Goal: Task Accomplishment & Management: Complete application form

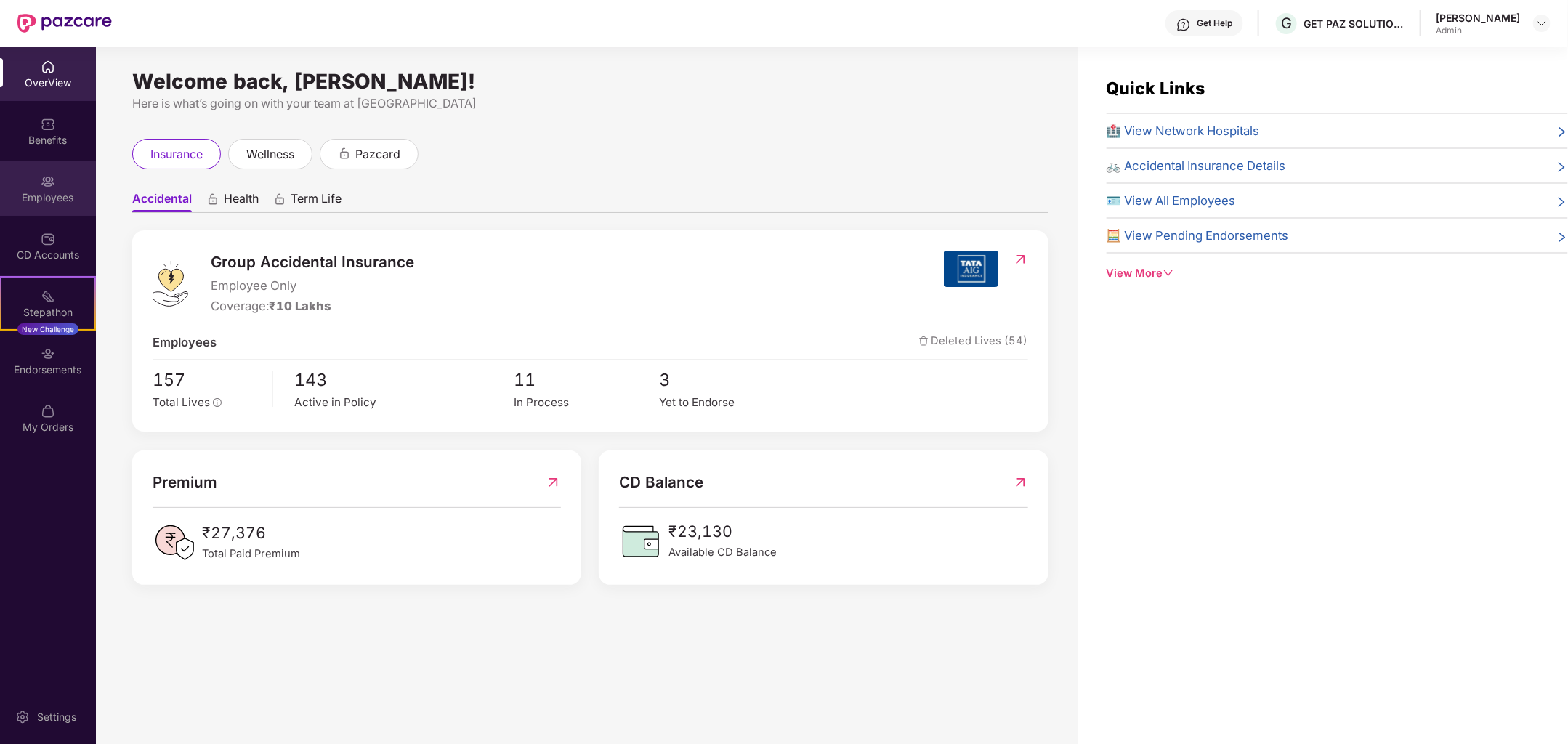
click at [55, 207] on div "Employees" at bounding box center [48, 188] width 96 height 55
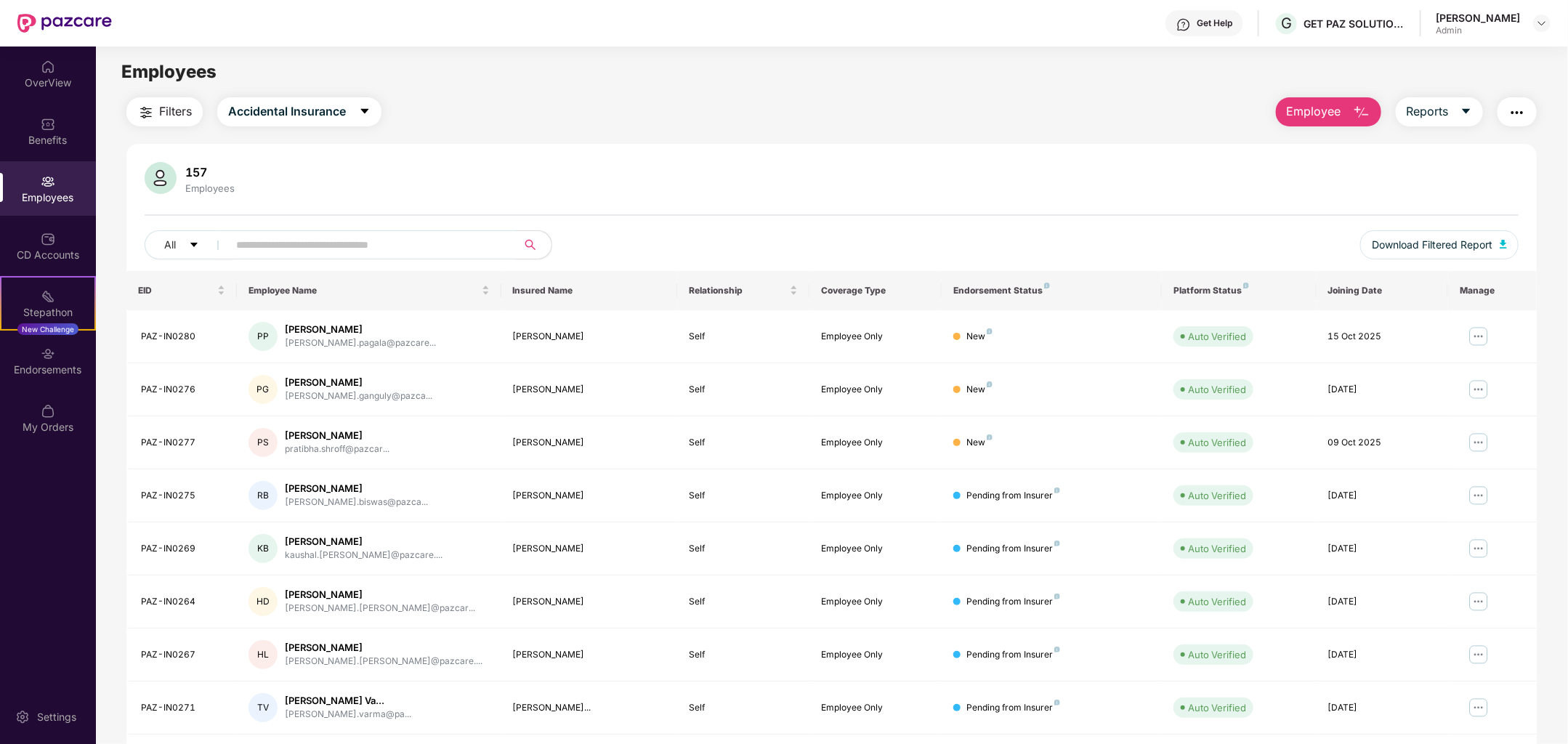
click at [1325, 106] on span "Employee" at bounding box center [1314, 111] width 55 height 18
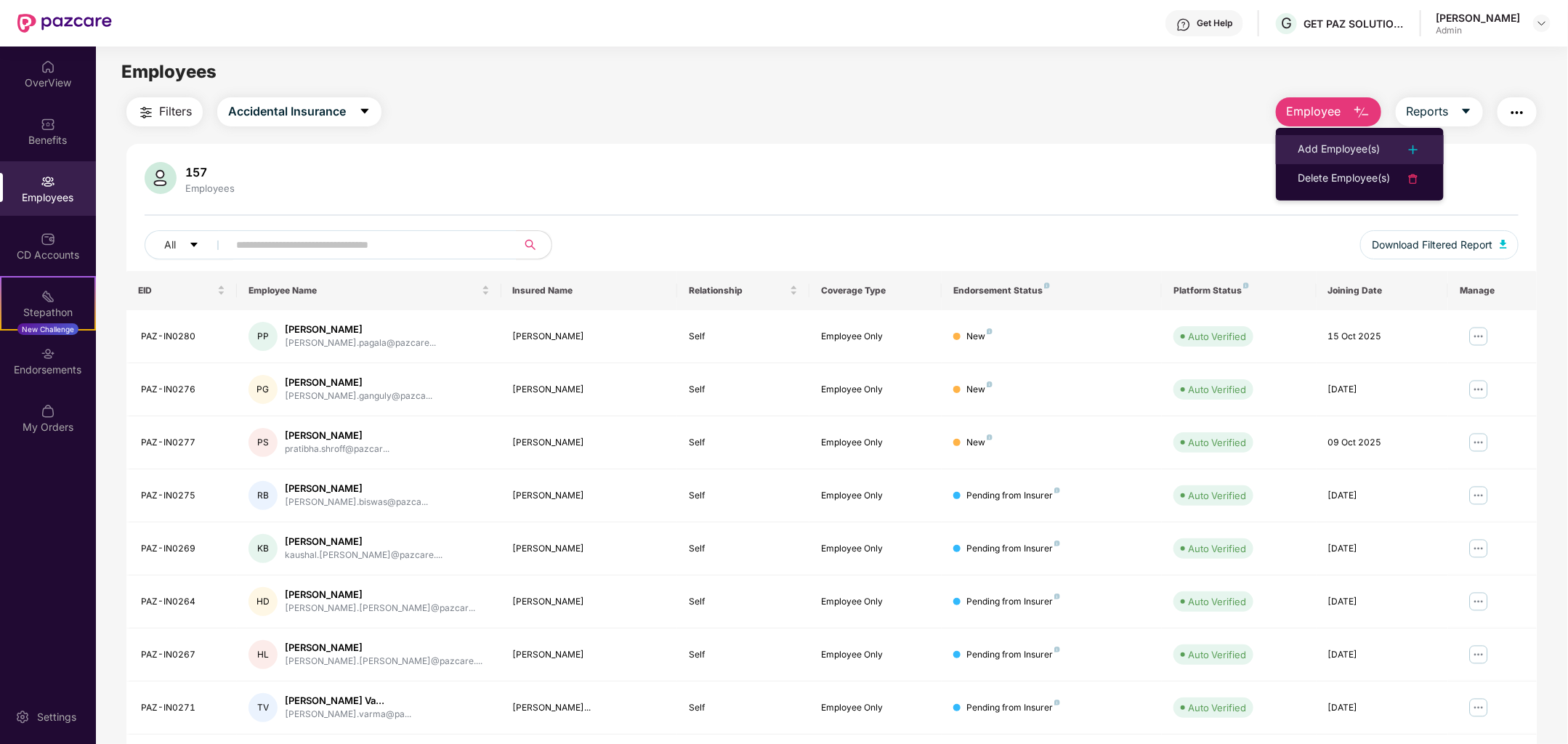
click at [1350, 147] on div "Add Employee(s)" at bounding box center [1338, 149] width 82 height 17
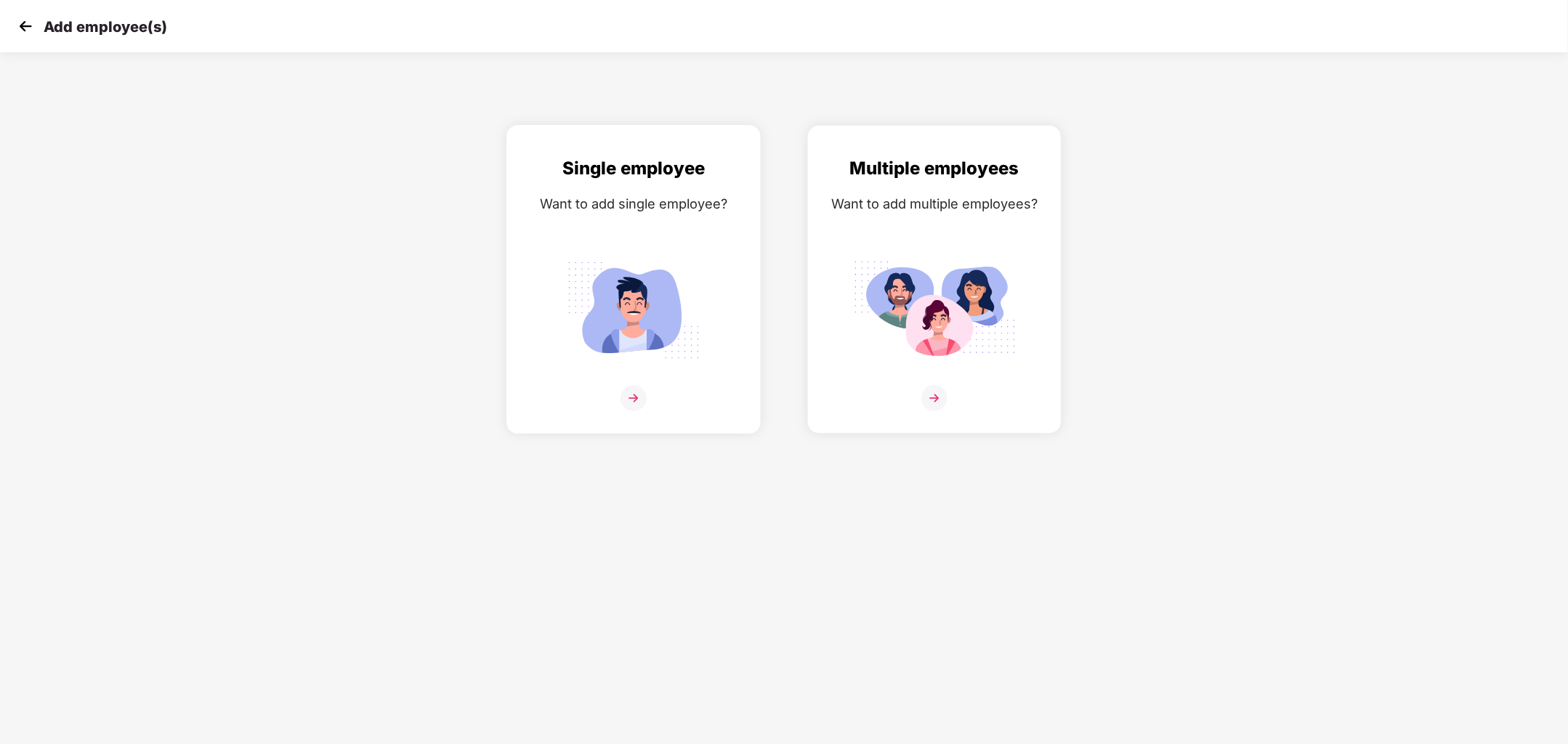
click at [630, 400] on img at bounding box center [633, 397] width 26 height 26
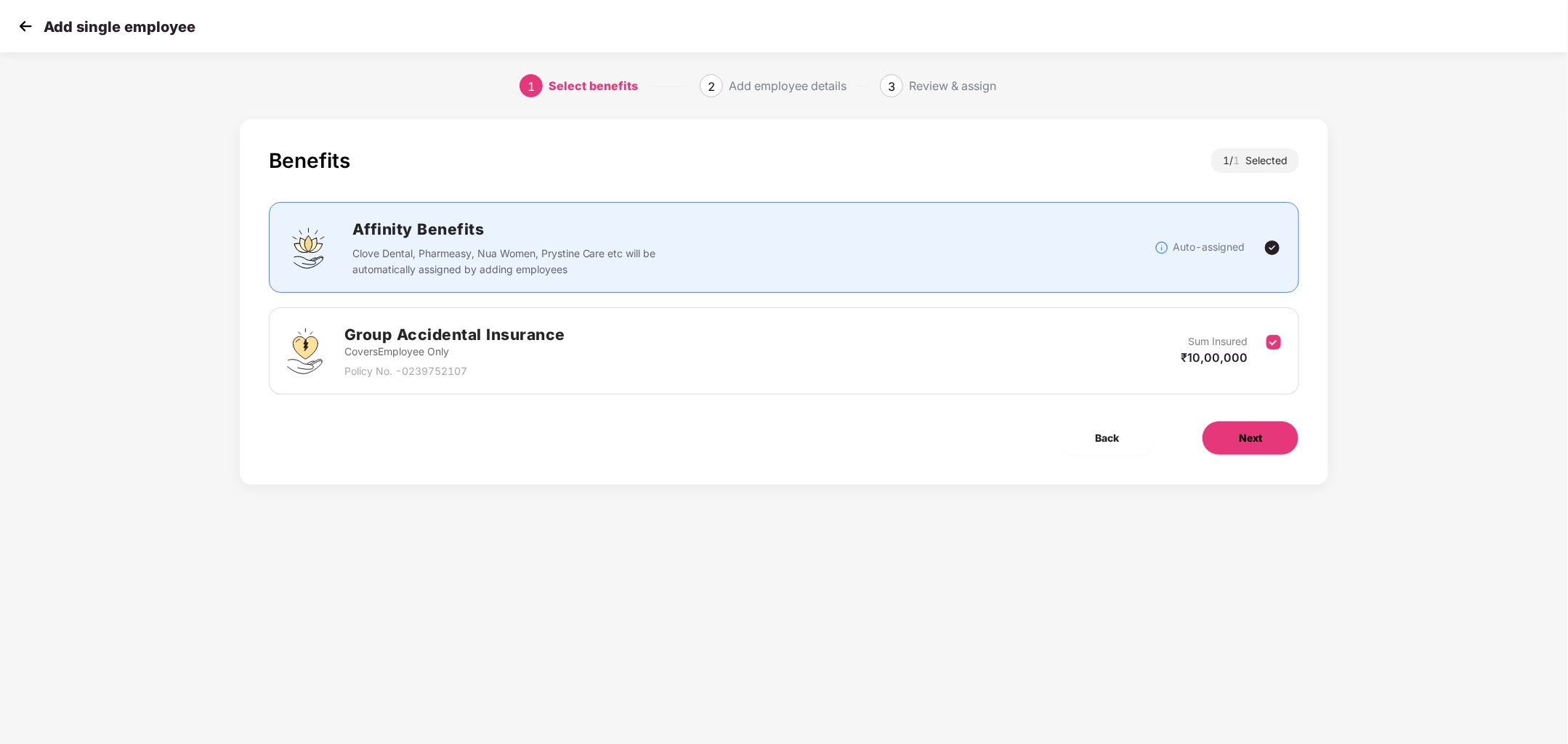
click at [1264, 446] on button "Next" at bounding box center [1250, 438] width 97 height 35
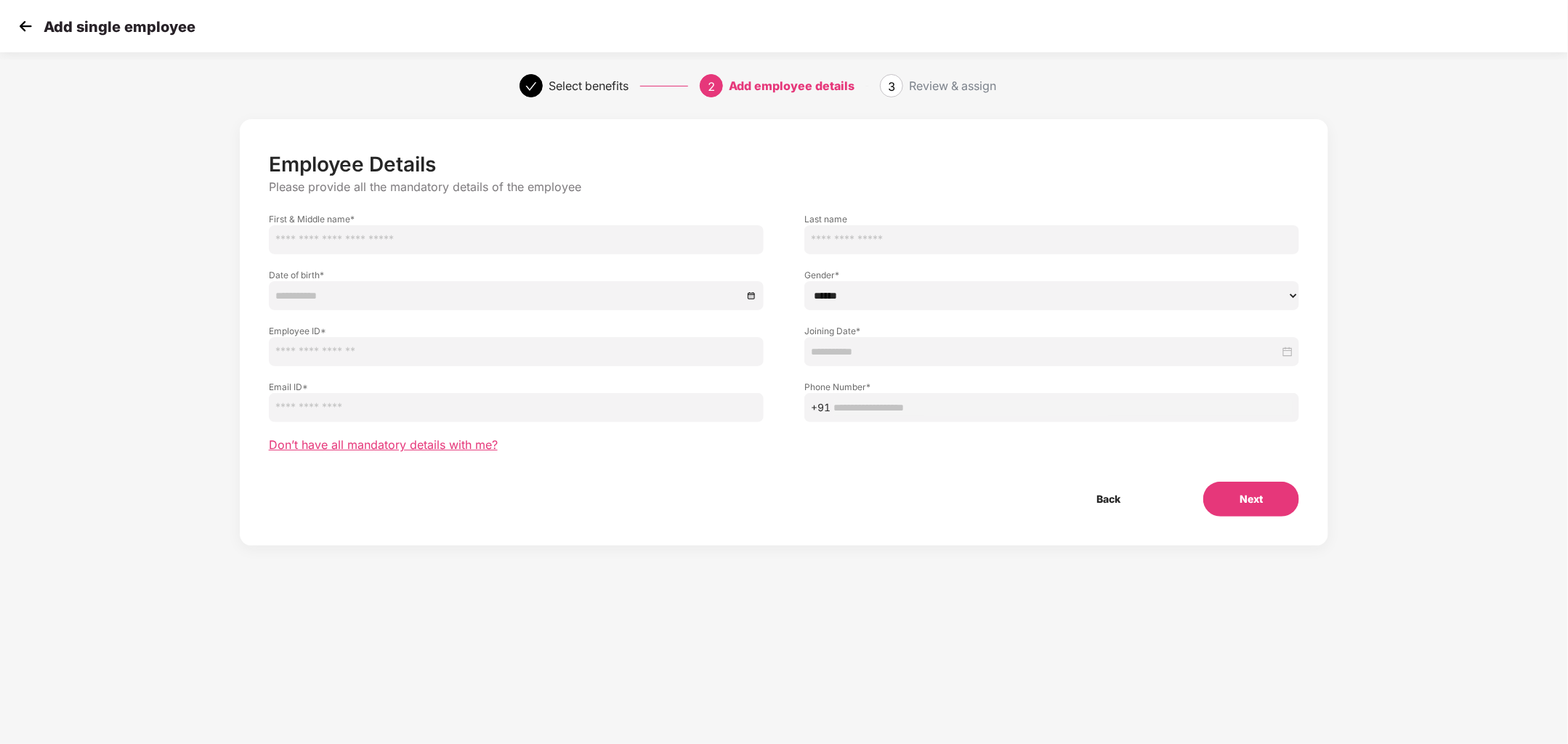
click at [491, 448] on span "Don’t have all mandatory details with me?" at bounding box center [383, 445] width 229 height 15
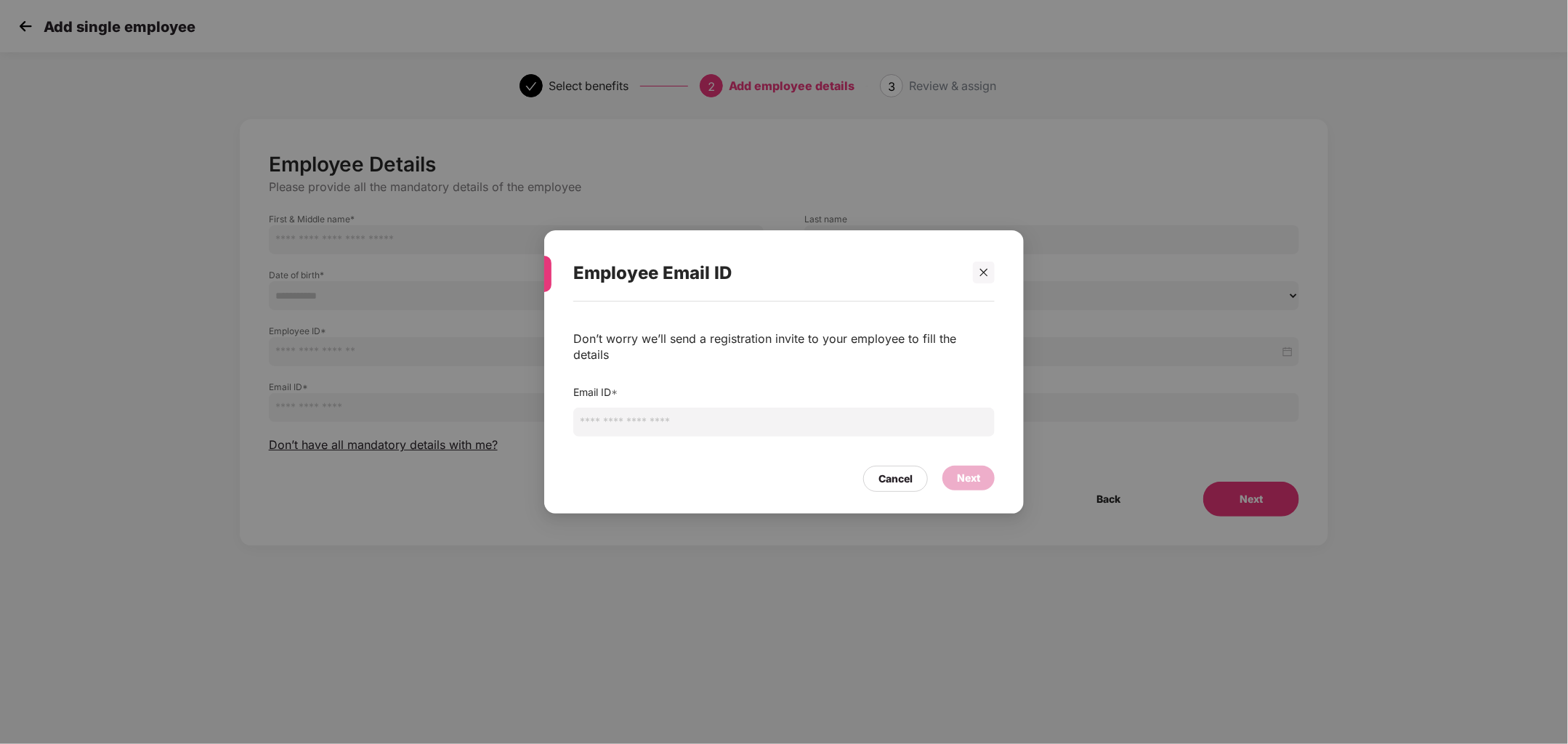
click at [642, 408] on input "email" at bounding box center [784, 422] width 421 height 29
type input "**********"
click at [983, 466] on div "Next" at bounding box center [969, 477] width 52 height 24
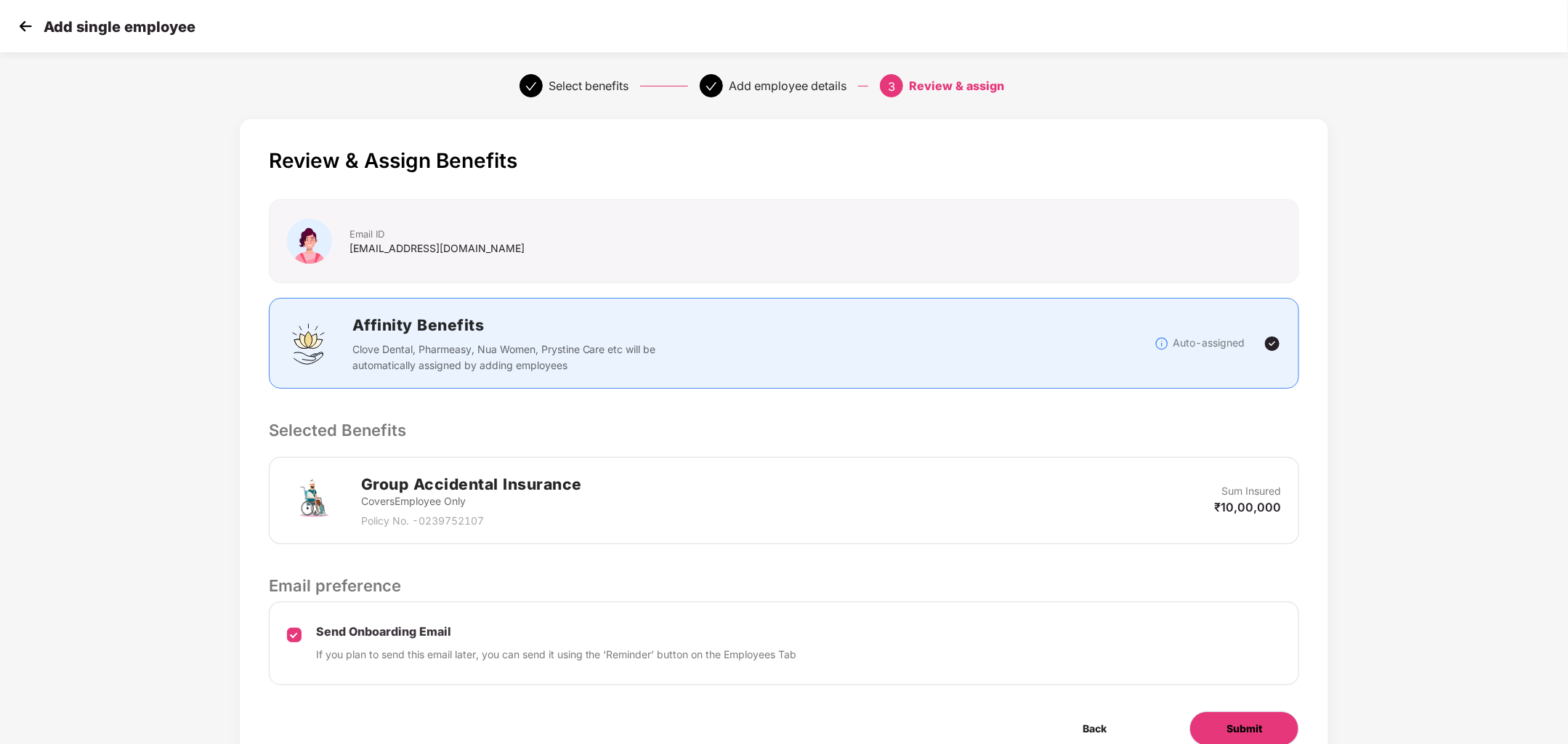
click at [1252, 726] on span "Submit" at bounding box center [1245, 729] width 36 height 16
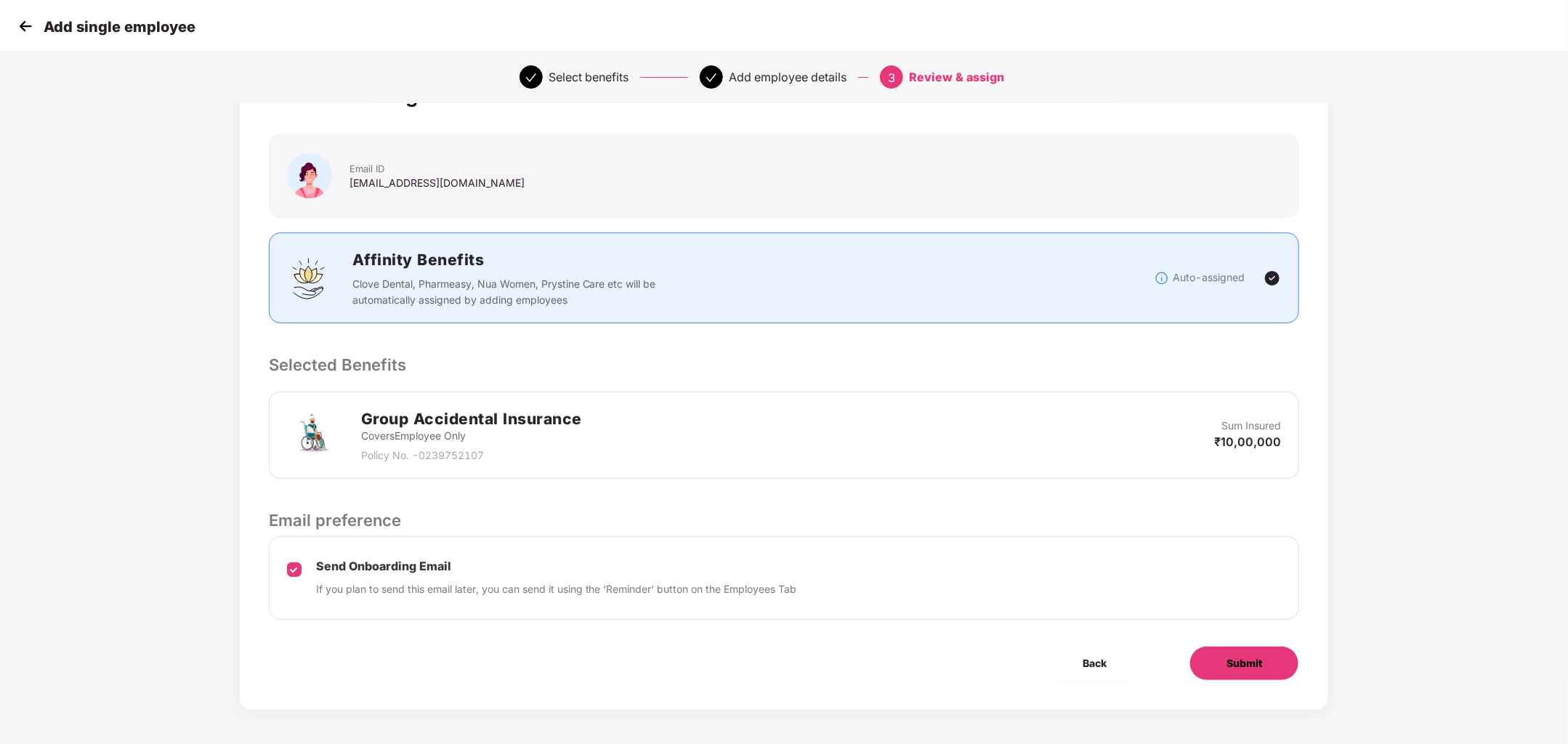
scroll to position [0, 1]
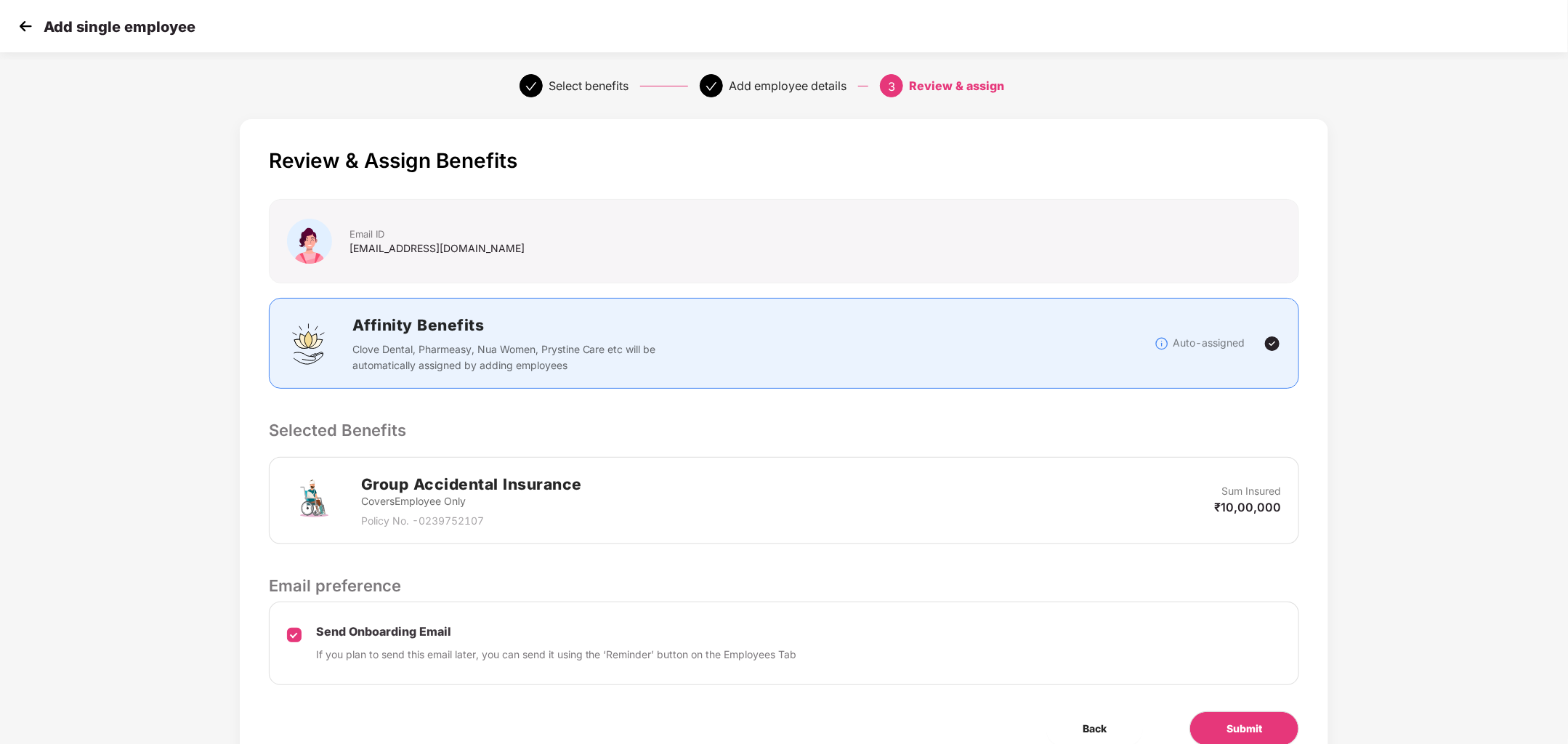
click at [29, 24] on img at bounding box center [25, 26] width 22 height 22
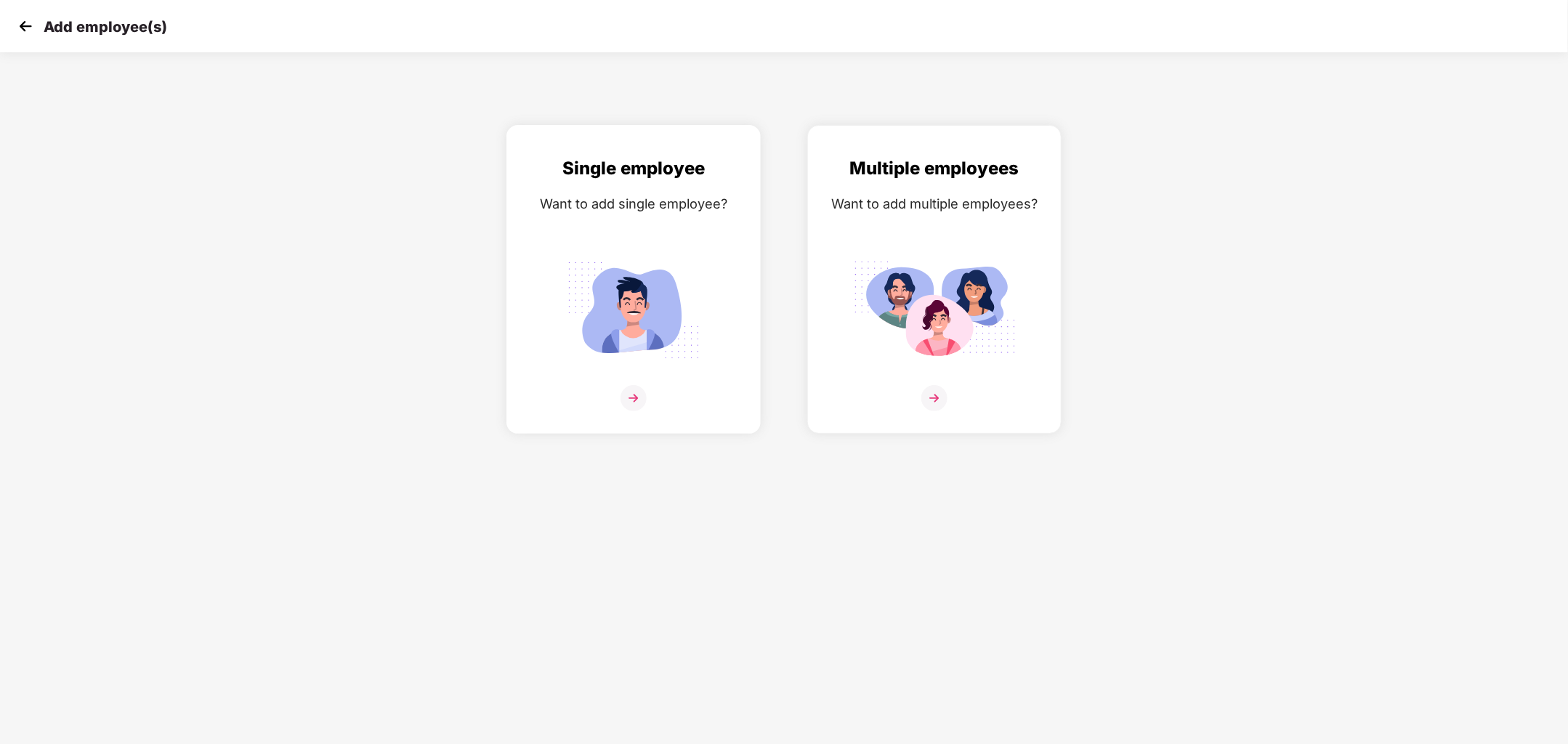
click at [646, 364] on img at bounding box center [633, 310] width 163 height 113
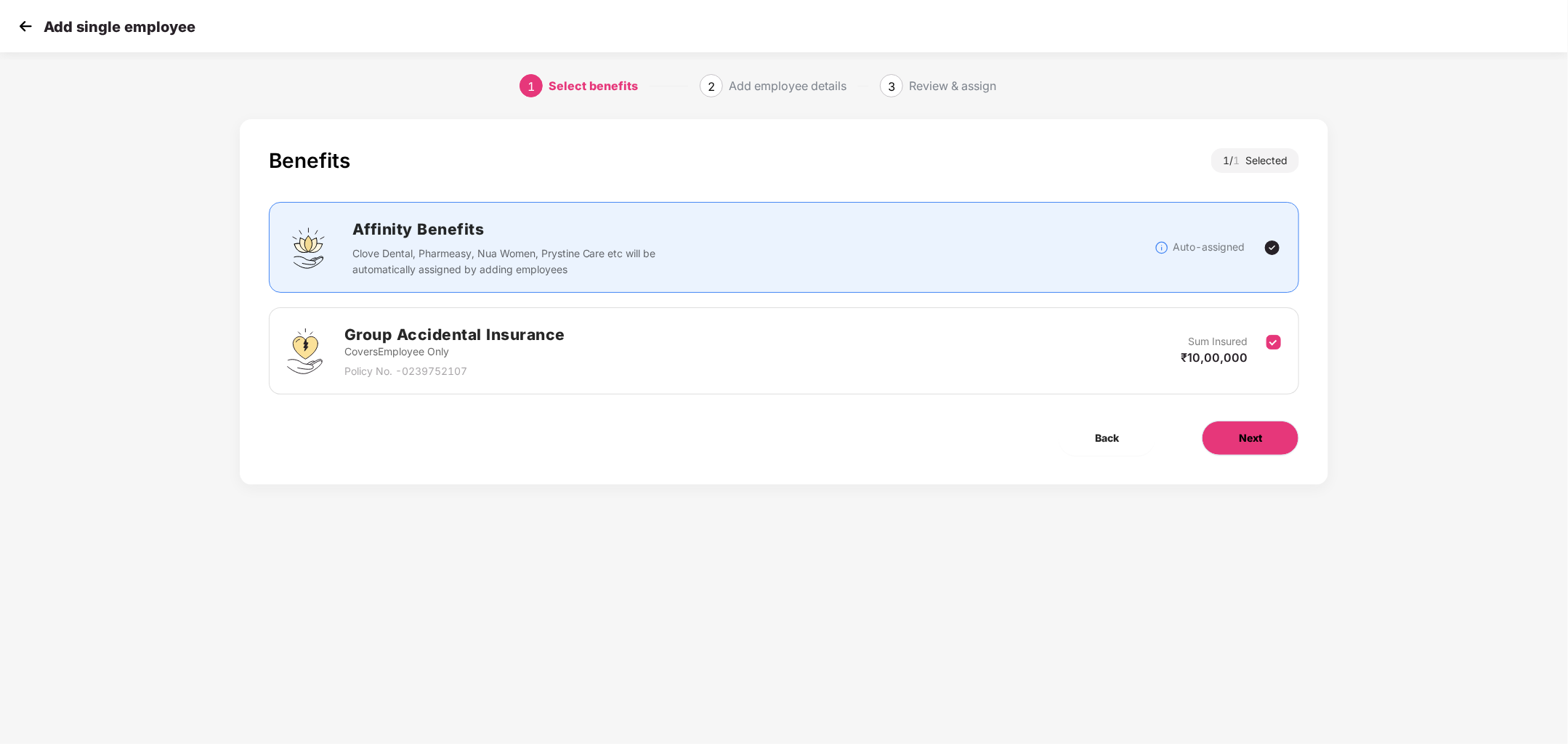
click at [1250, 431] on span "Next" at bounding box center [1250, 438] width 23 height 16
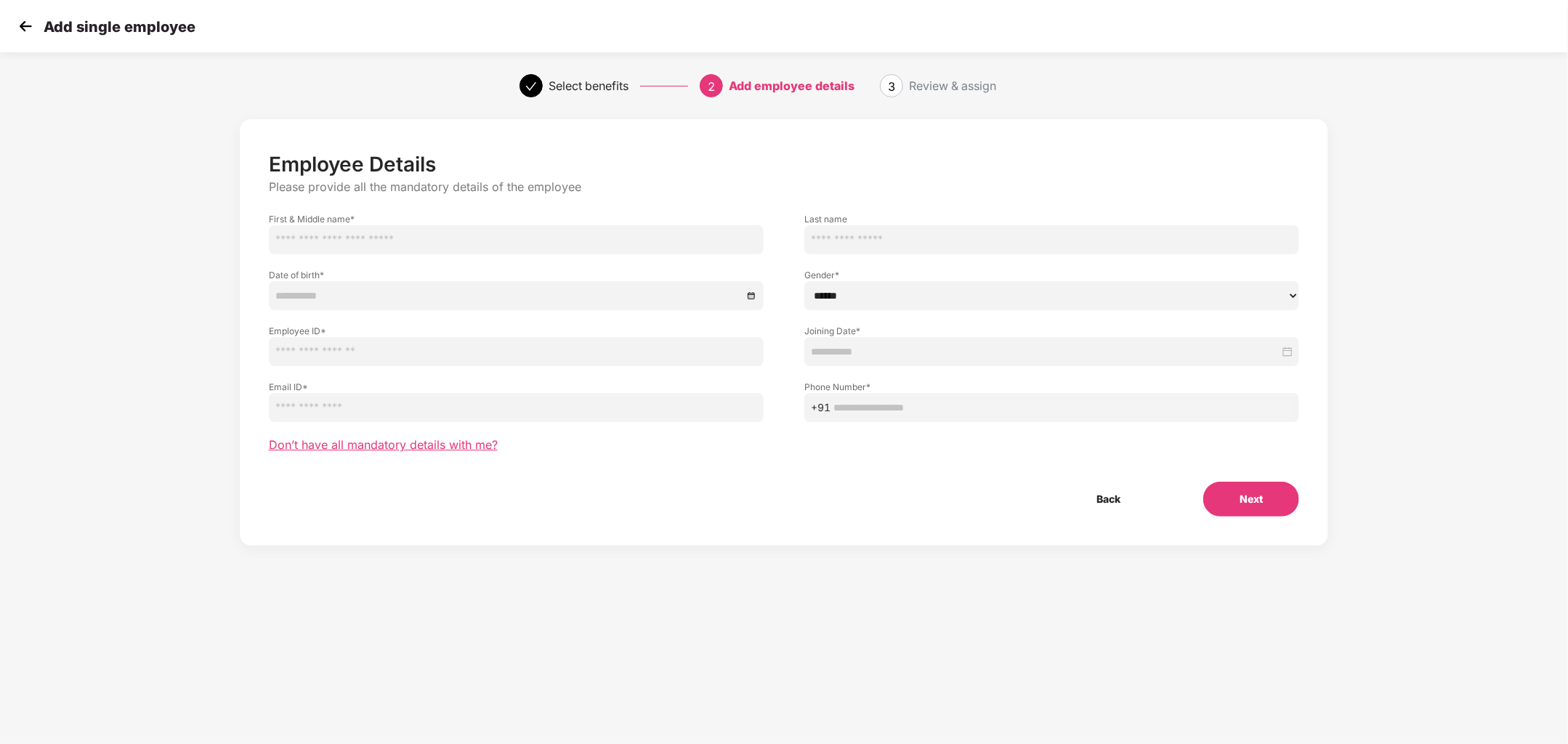
click at [483, 449] on span "Don’t have all mandatory details with me?" at bounding box center [383, 445] width 229 height 15
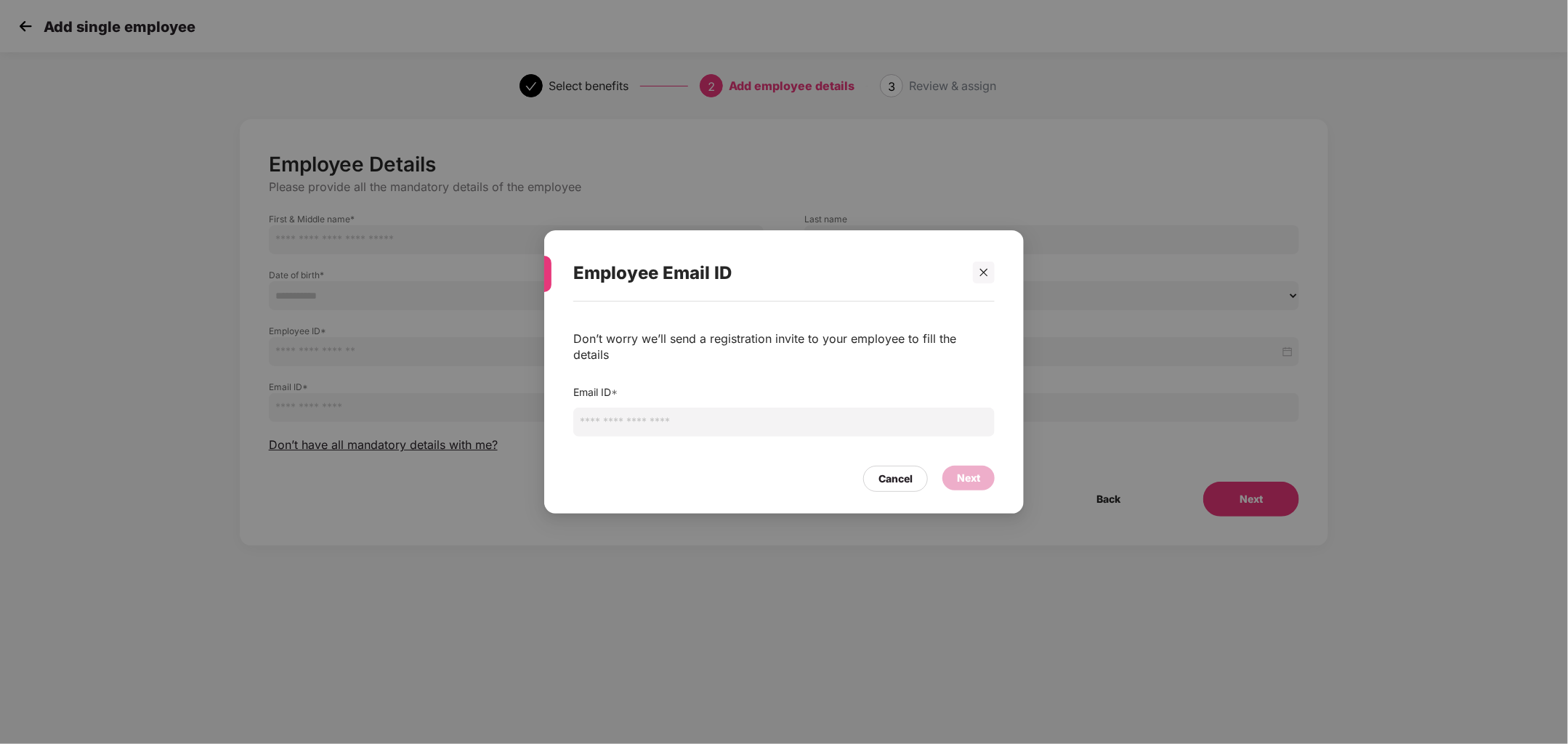
click at [673, 418] on input "email" at bounding box center [784, 422] width 421 height 29
type input "**********"
click at [988, 473] on div "Next" at bounding box center [969, 477] width 52 height 24
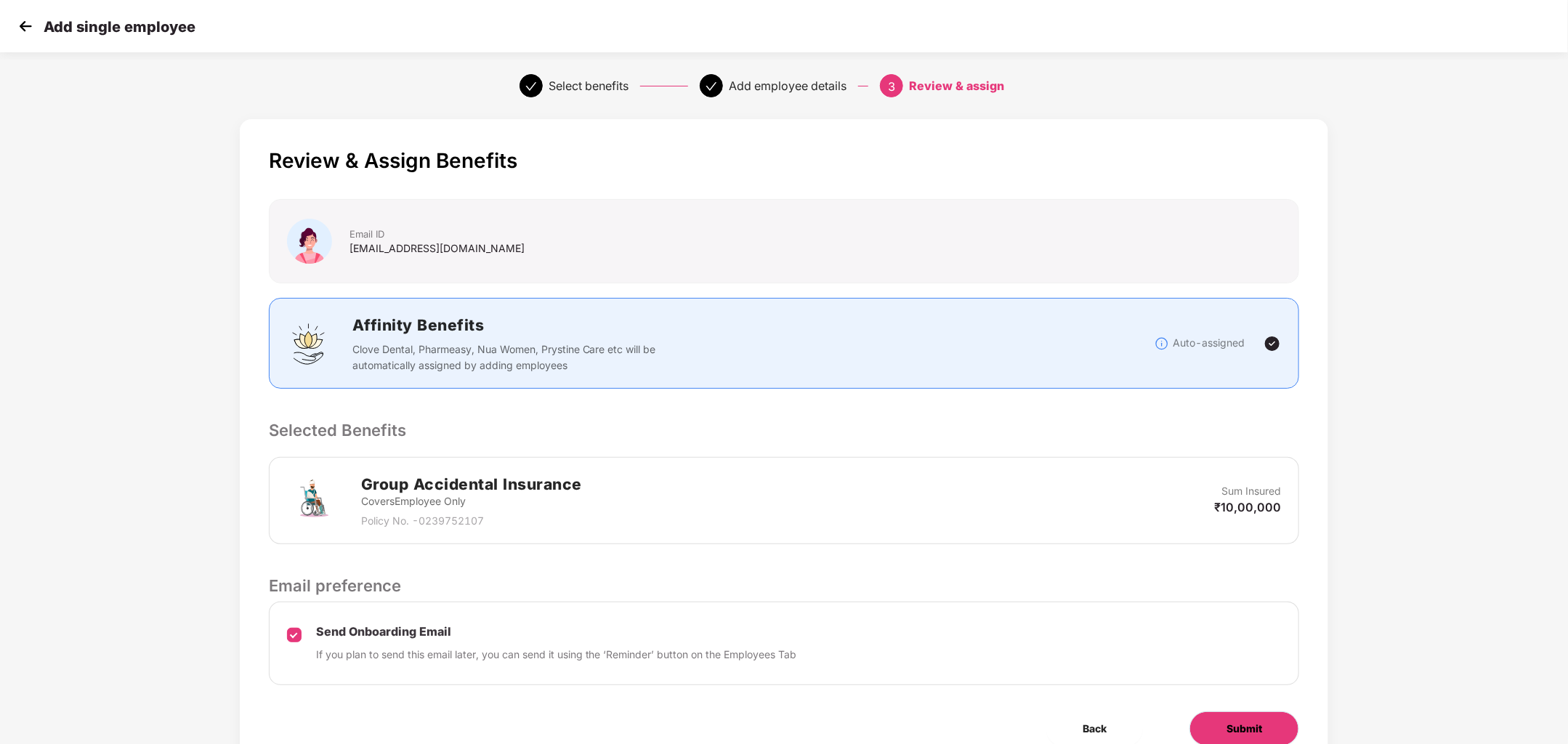
click at [1255, 712] on button "Submit" at bounding box center [1244, 729] width 110 height 35
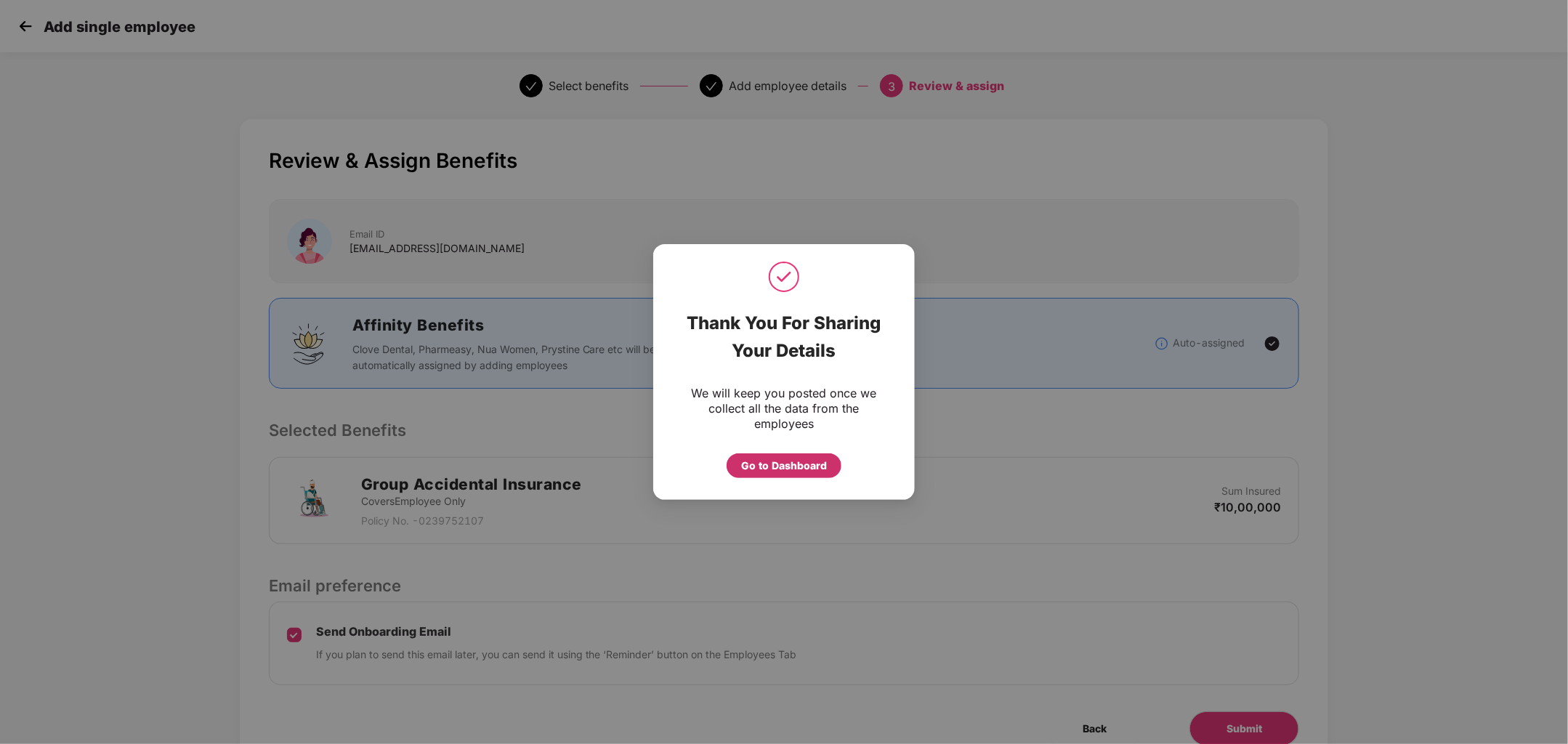
click at [810, 468] on div "Go to Dashboard" at bounding box center [784, 465] width 85 height 16
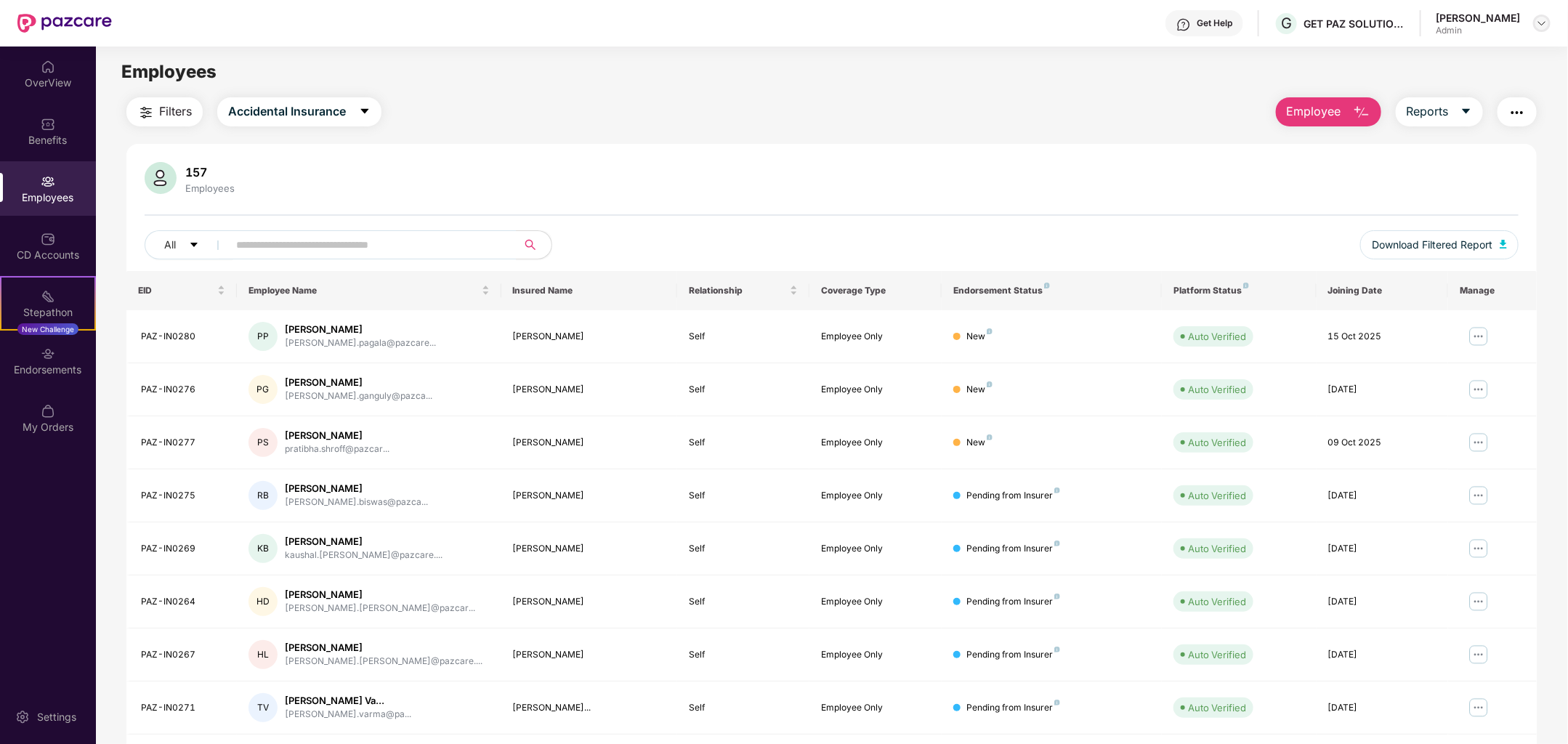
click at [1546, 20] on img at bounding box center [1541, 22] width 12 height 12
click at [1459, 89] on div "Switch Company" at bounding box center [1474, 85] width 189 height 29
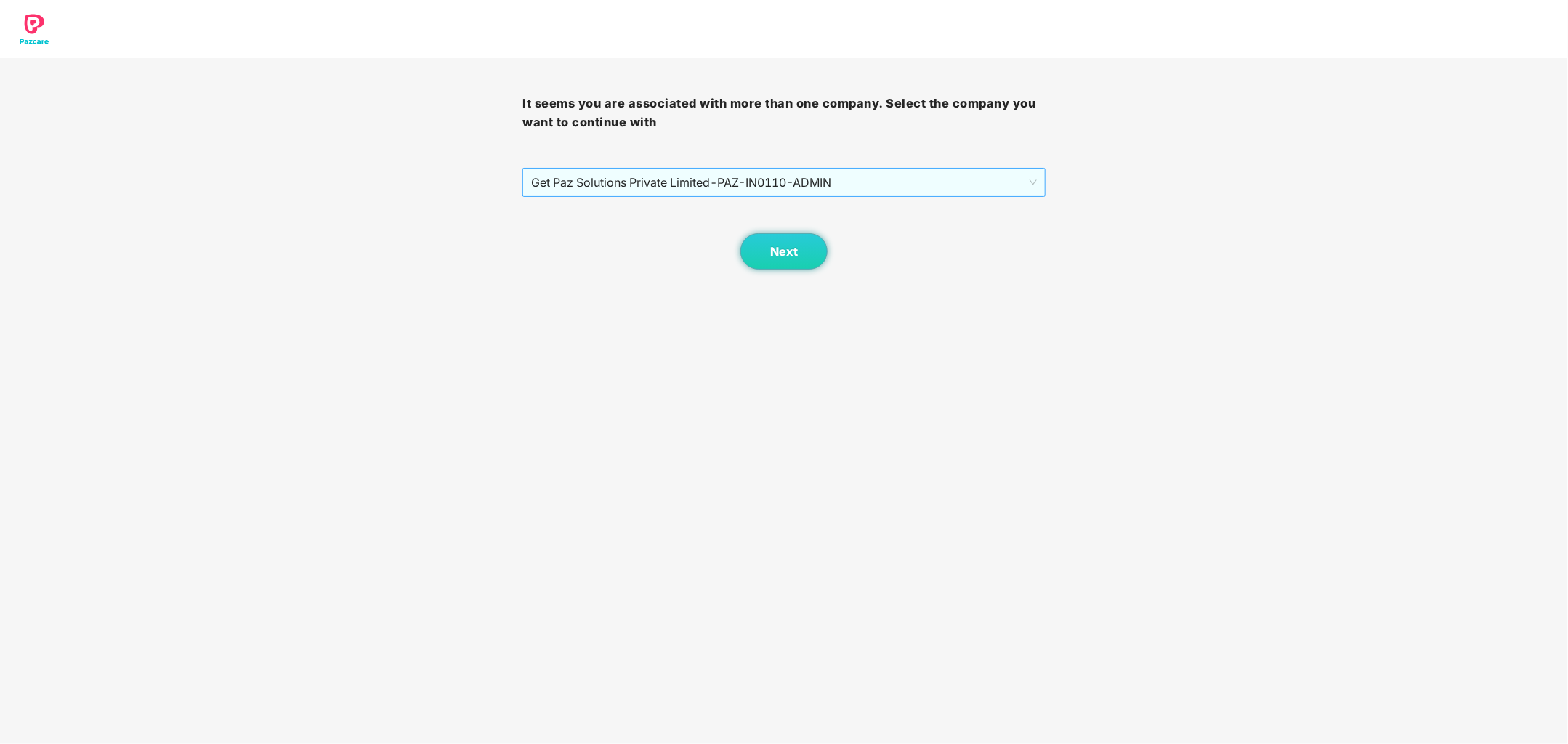
click at [798, 181] on span "Get Paz Solutions Private Limited - PAZ-IN0110 - ADMIN" at bounding box center [784, 182] width 505 height 28
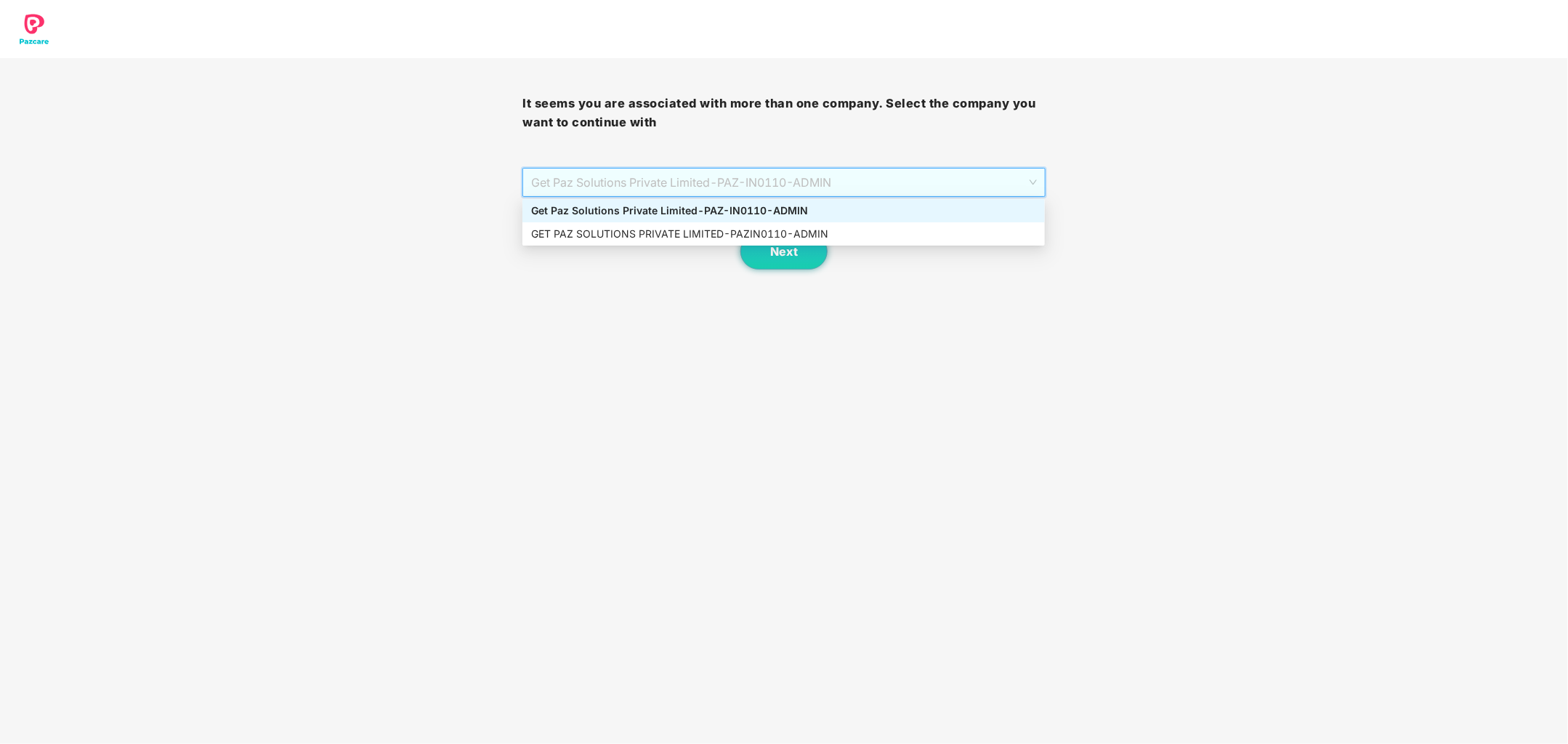
click at [792, 224] on div "GET PAZ SOLUTIONS PRIVATE LIMITED - PAZIN0110 - ADMIN" at bounding box center [783, 234] width 522 height 23
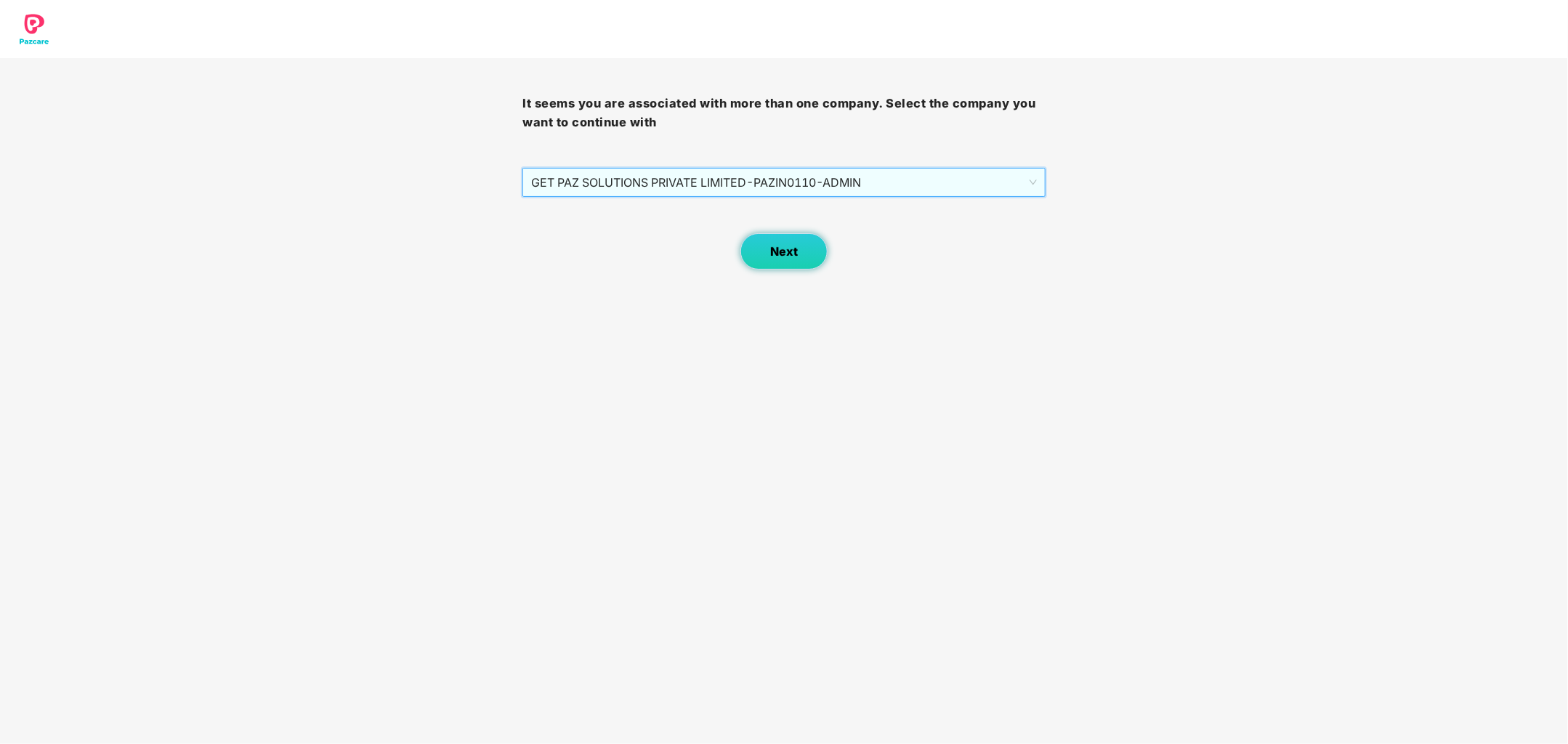
click at [800, 251] on button "Next" at bounding box center [784, 252] width 87 height 36
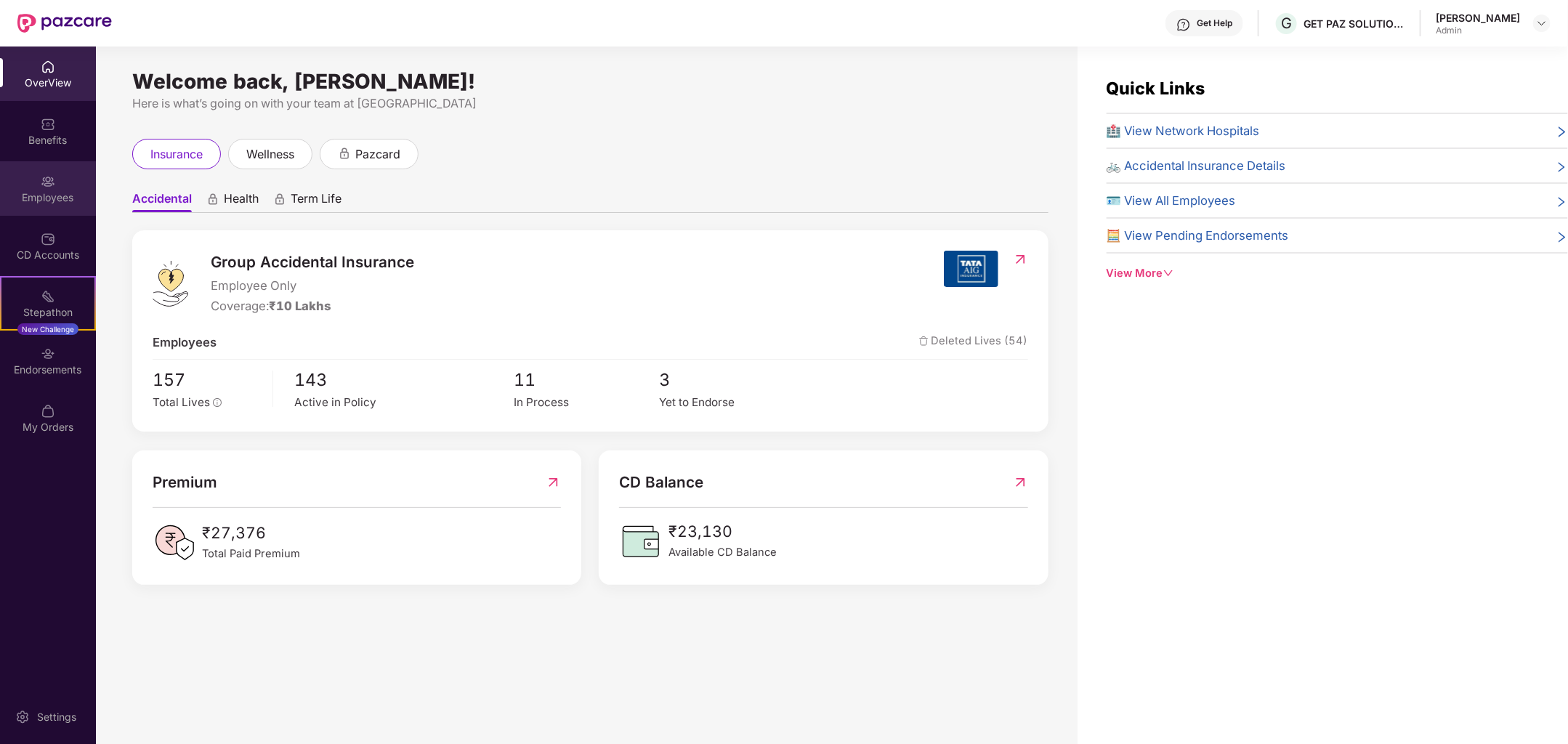
click at [56, 194] on div "Employees" at bounding box center [48, 198] width 96 height 14
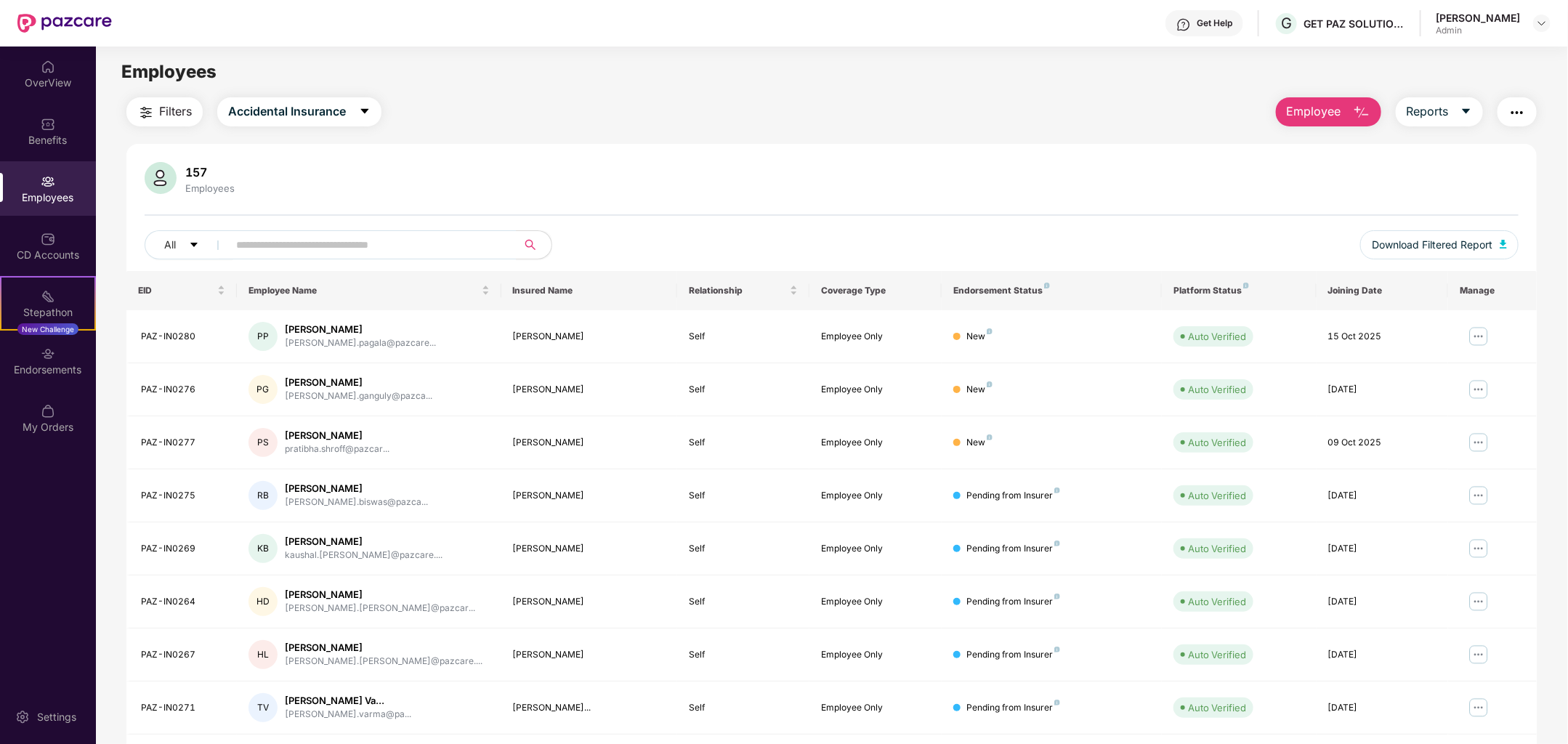
click at [1309, 104] on span "Employee" at bounding box center [1314, 111] width 55 height 18
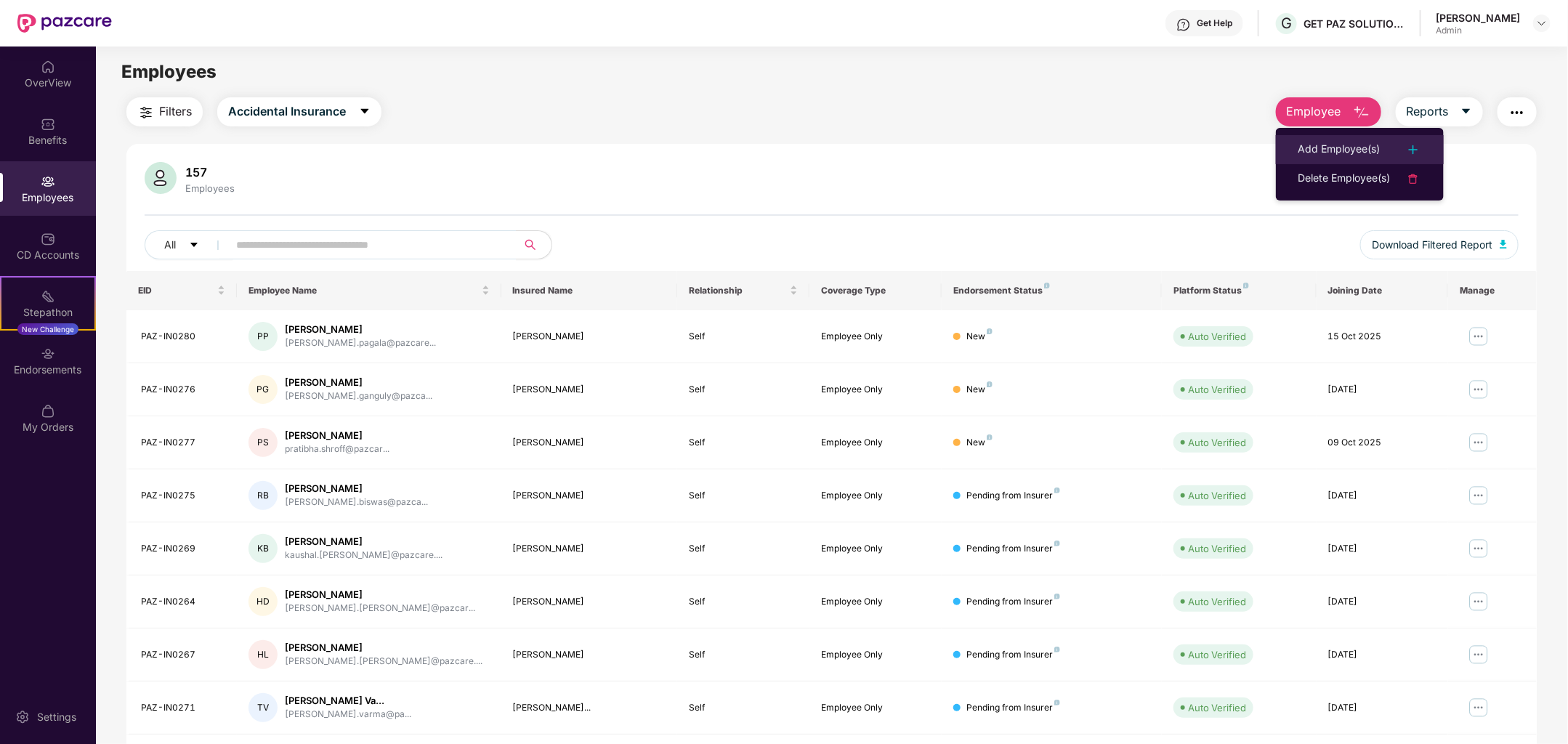
click at [1311, 146] on div "Add Employee(s)" at bounding box center [1338, 149] width 82 height 17
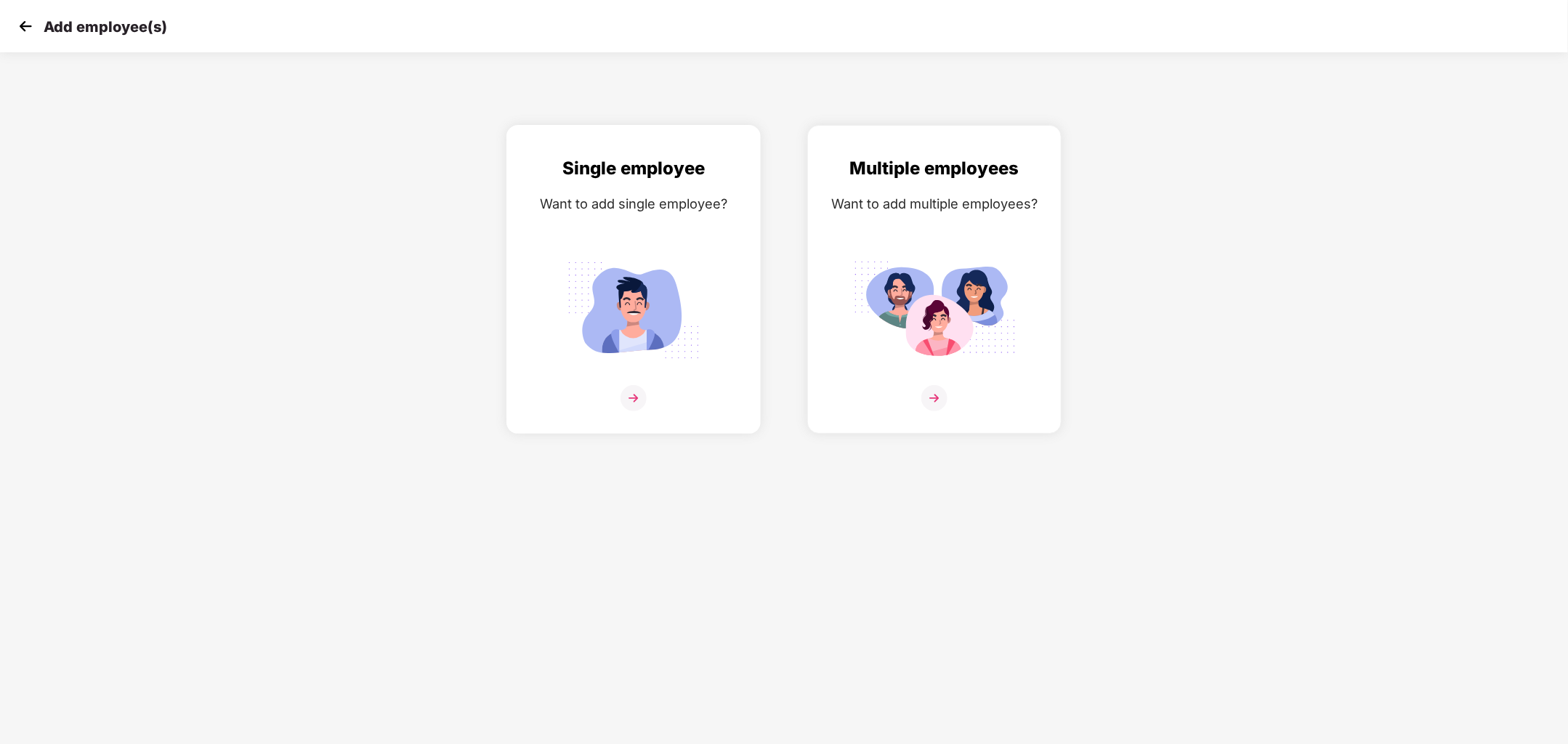
click at [632, 385] on img at bounding box center [633, 397] width 26 height 26
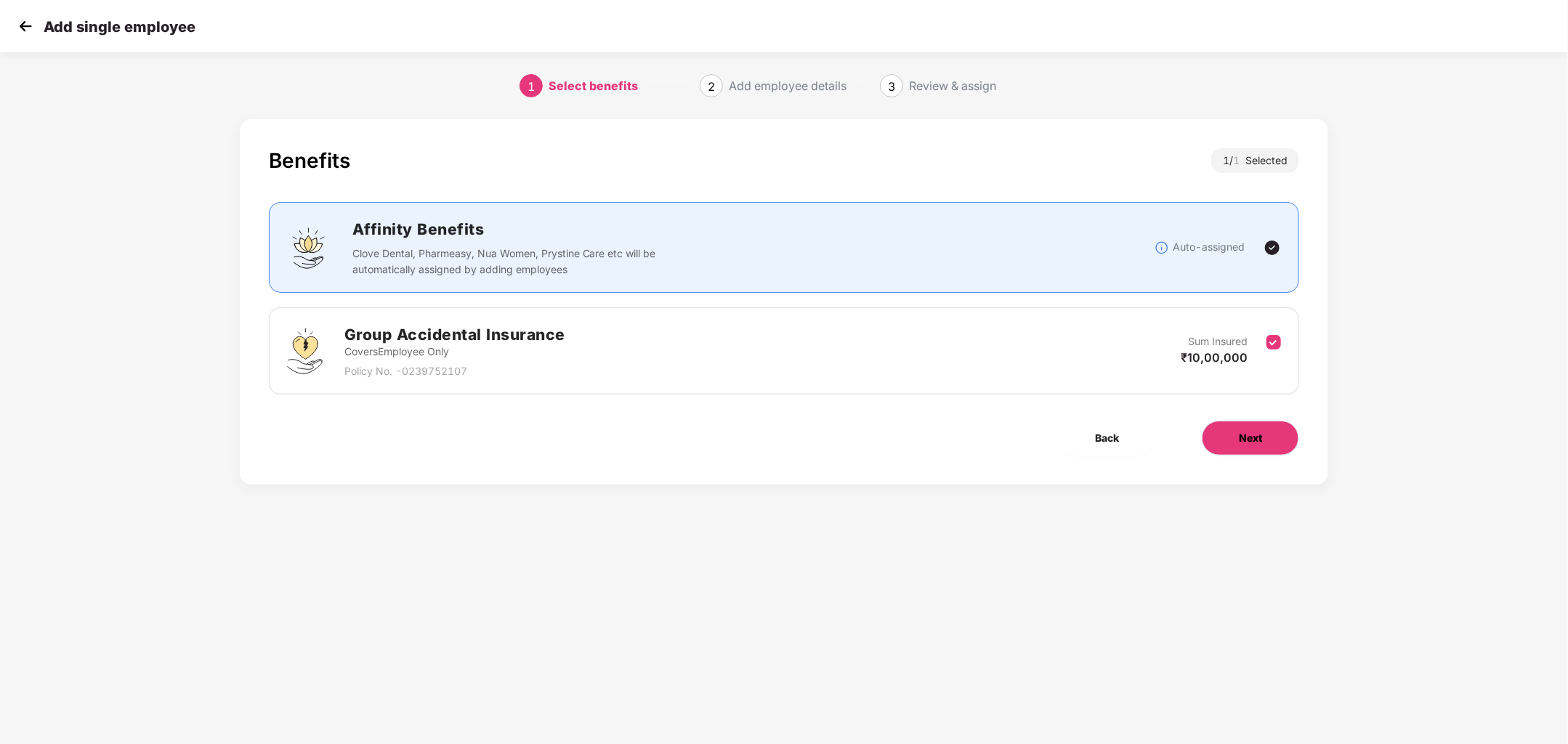
click at [1235, 433] on button "Next" at bounding box center [1250, 438] width 97 height 35
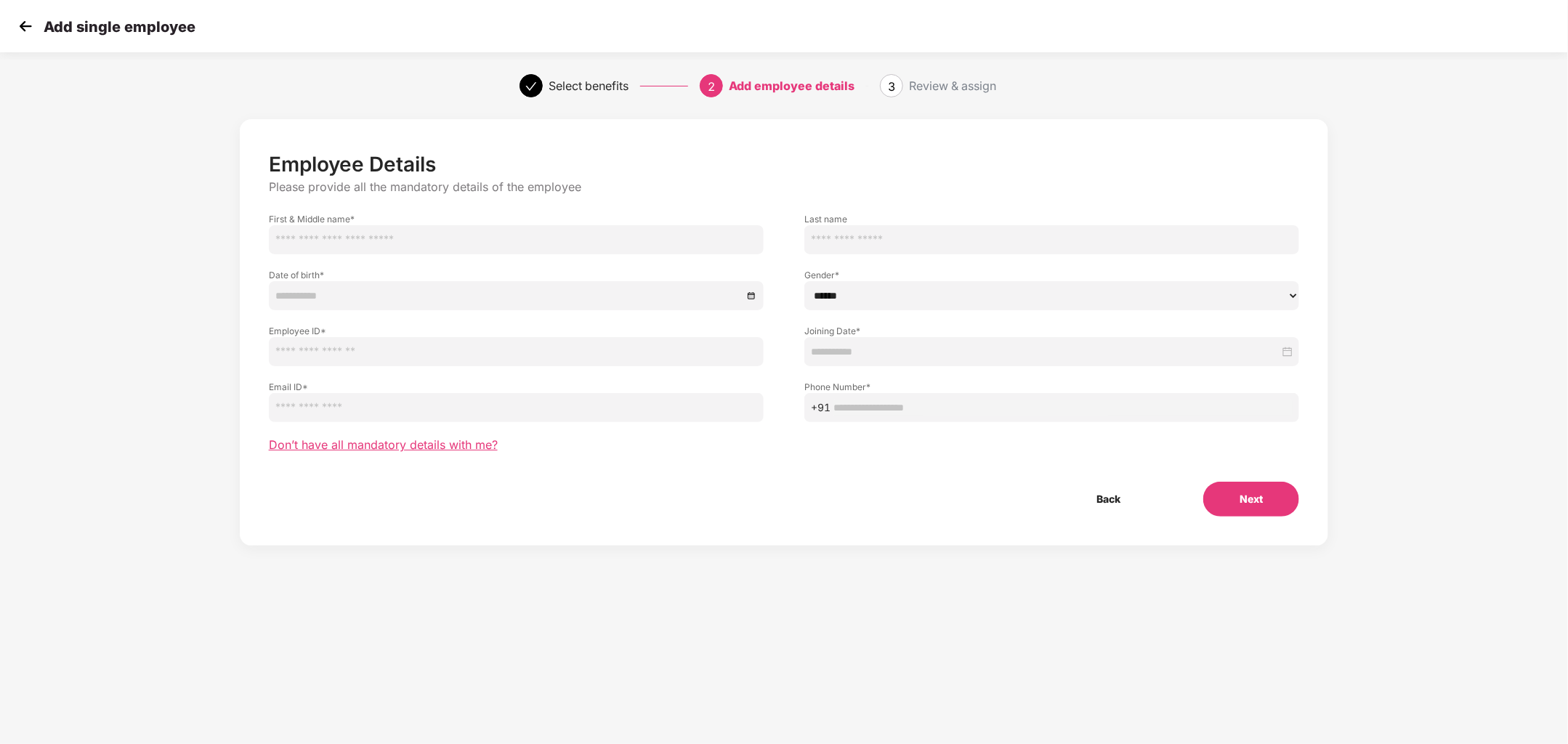
click at [446, 446] on span "Don’t have all mandatory details with me?" at bounding box center [383, 445] width 229 height 15
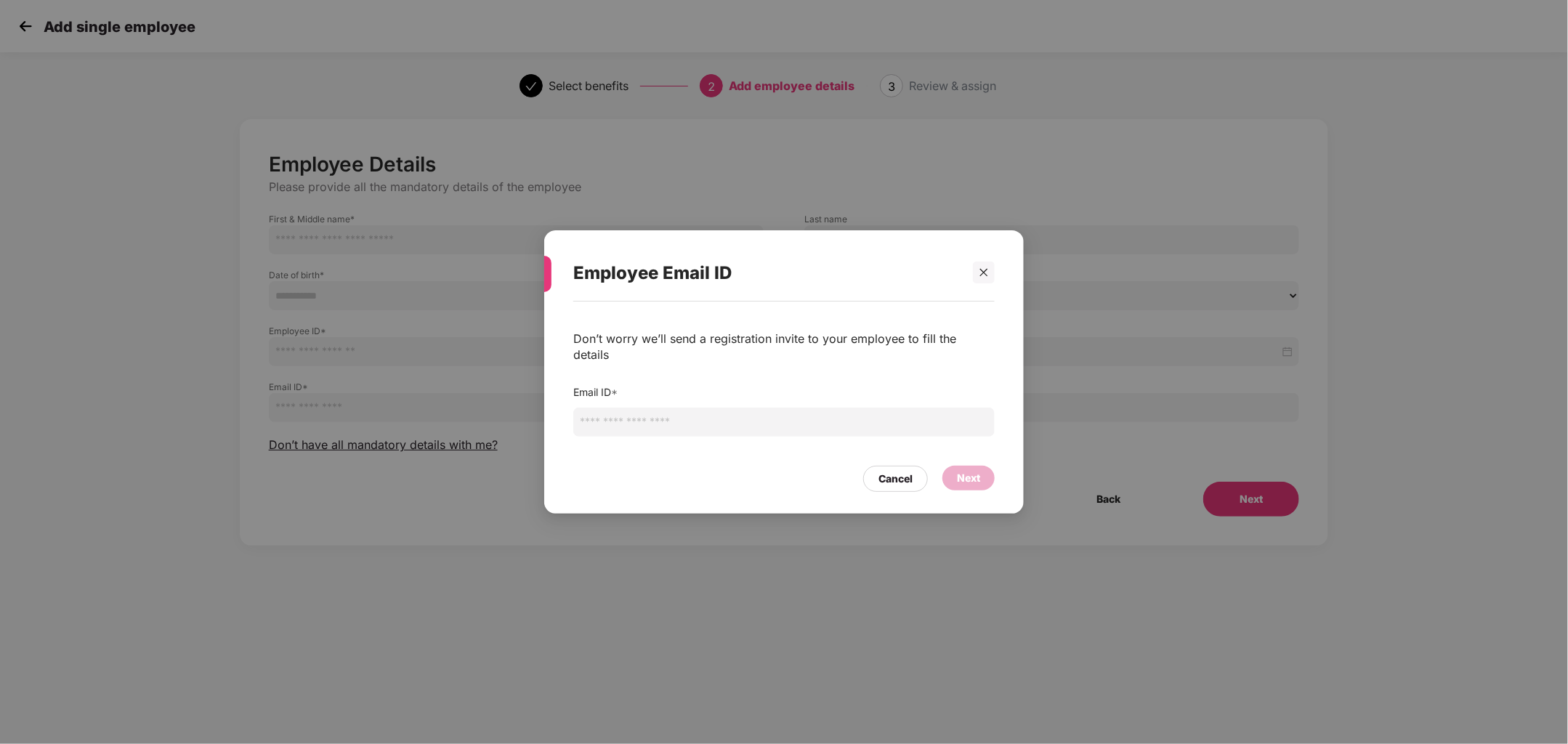
click at [656, 416] on input "email" at bounding box center [784, 422] width 421 height 29
type input "**********"
click at [968, 470] on div "Next" at bounding box center [969, 478] width 23 height 16
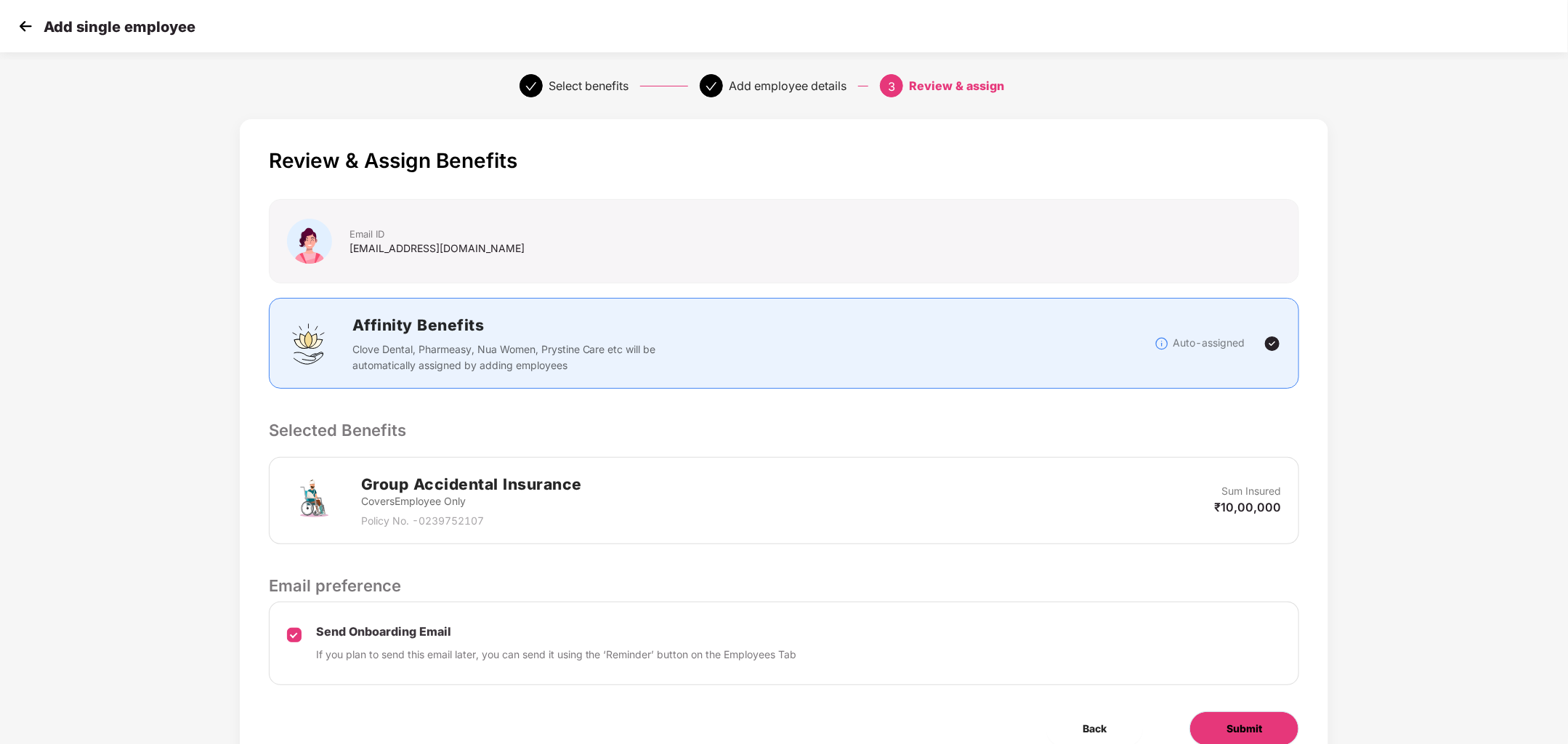
click at [1273, 714] on button "Submit" at bounding box center [1244, 729] width 110 height 35
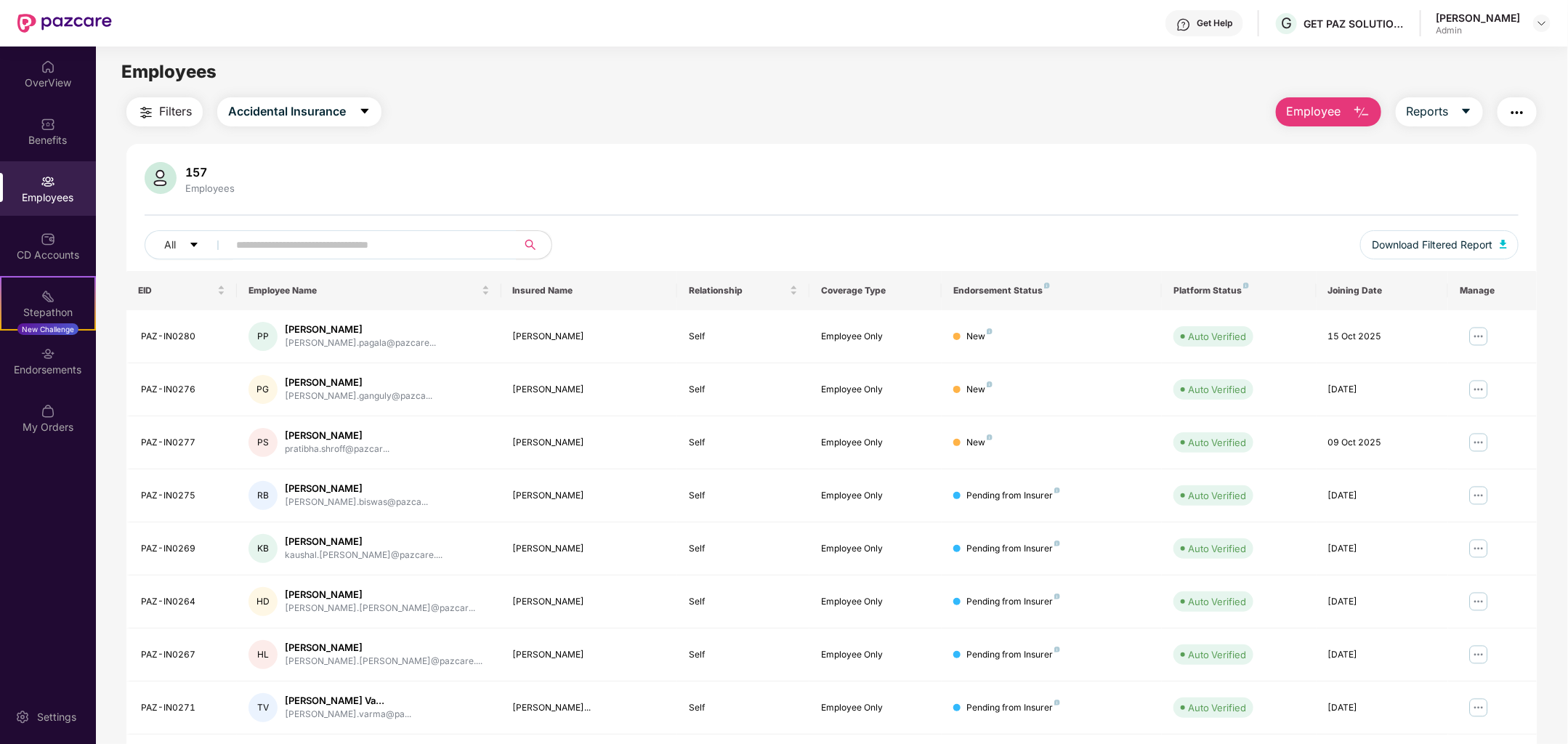
click at [1511, 15] on div "[PERSON_NAME]" at bounding box center [1478, 17] width 84 height 13
click at [1549, 24] on div at bounding box center [1541, 22] width 17 height 17
click at [1474, 86] on div "Switch Company" at bounding box center [1474, 85] width 189 height 29
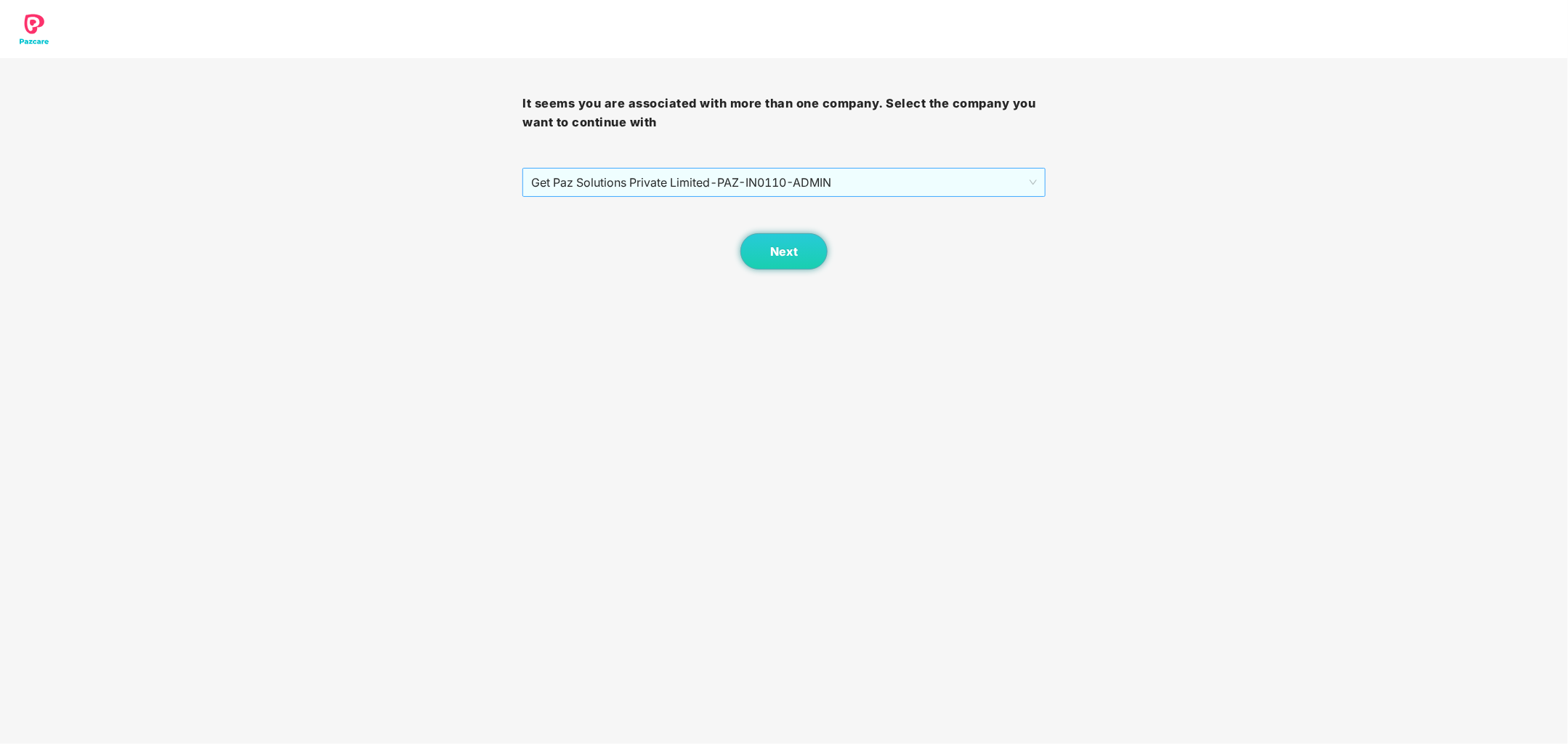
click at [957, 176] on span "Get Paz Solutions Private Limited - PAZ-IN0110 - ADMIN" at bounding box center [784, 182] width 505 height 28
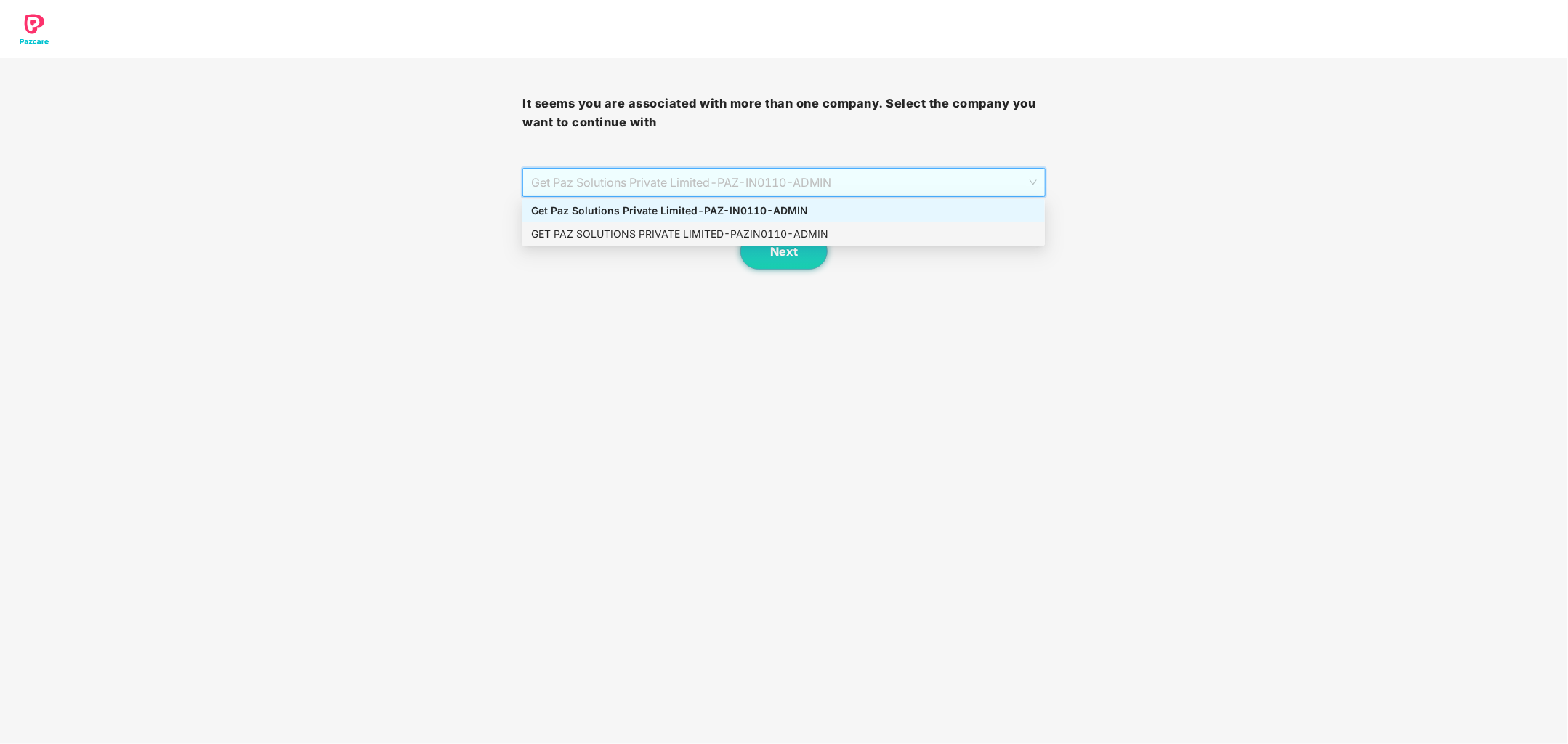
click at [874, 229] on div "GET PAZ SOLUTIONS PRIVATE LIMITED - PAZIN0110 - ADMIN" at bounding box center [784, 234] width 505 height 16
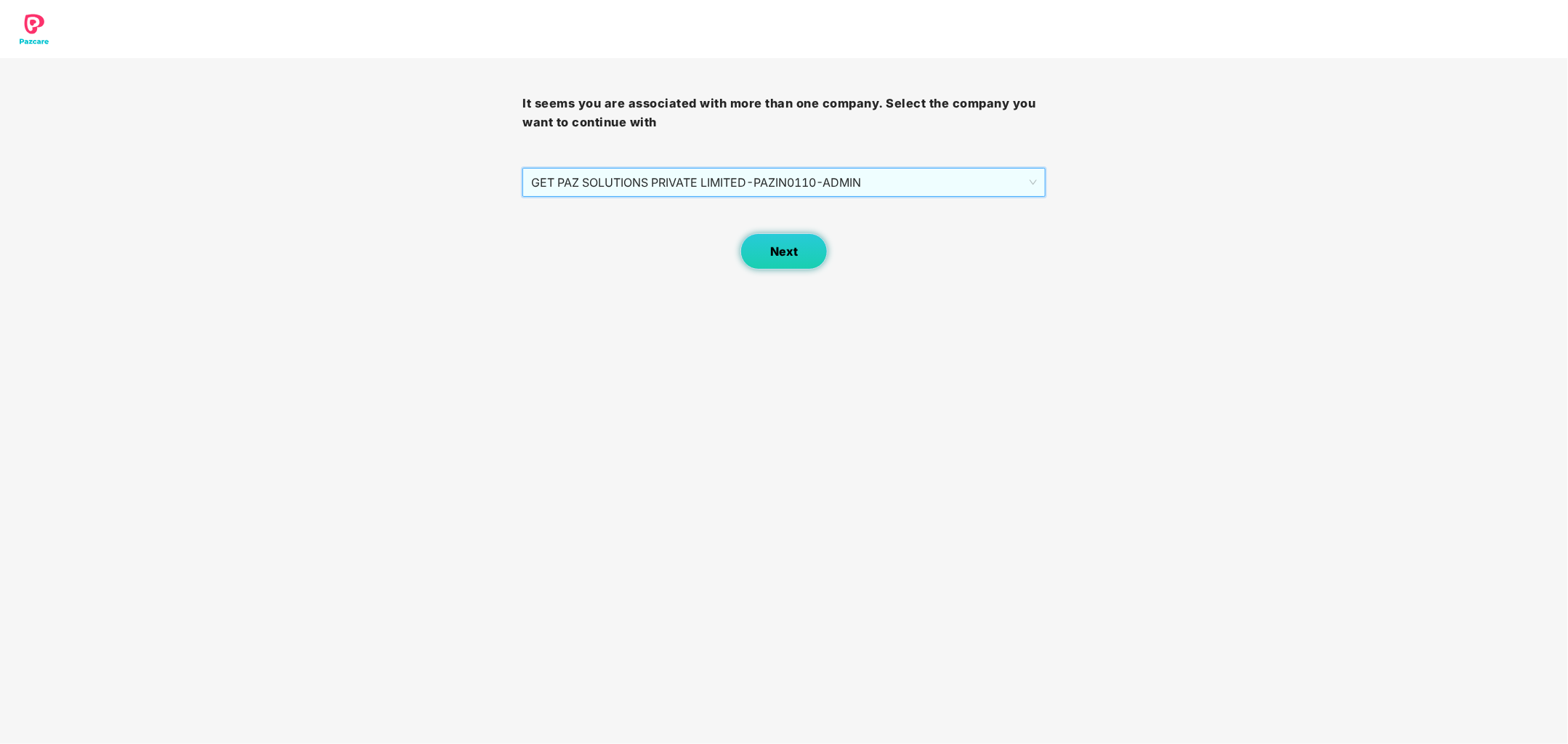
click at [798, 252] on button "Next" at bounding box center [784, 252] width 87 height 36
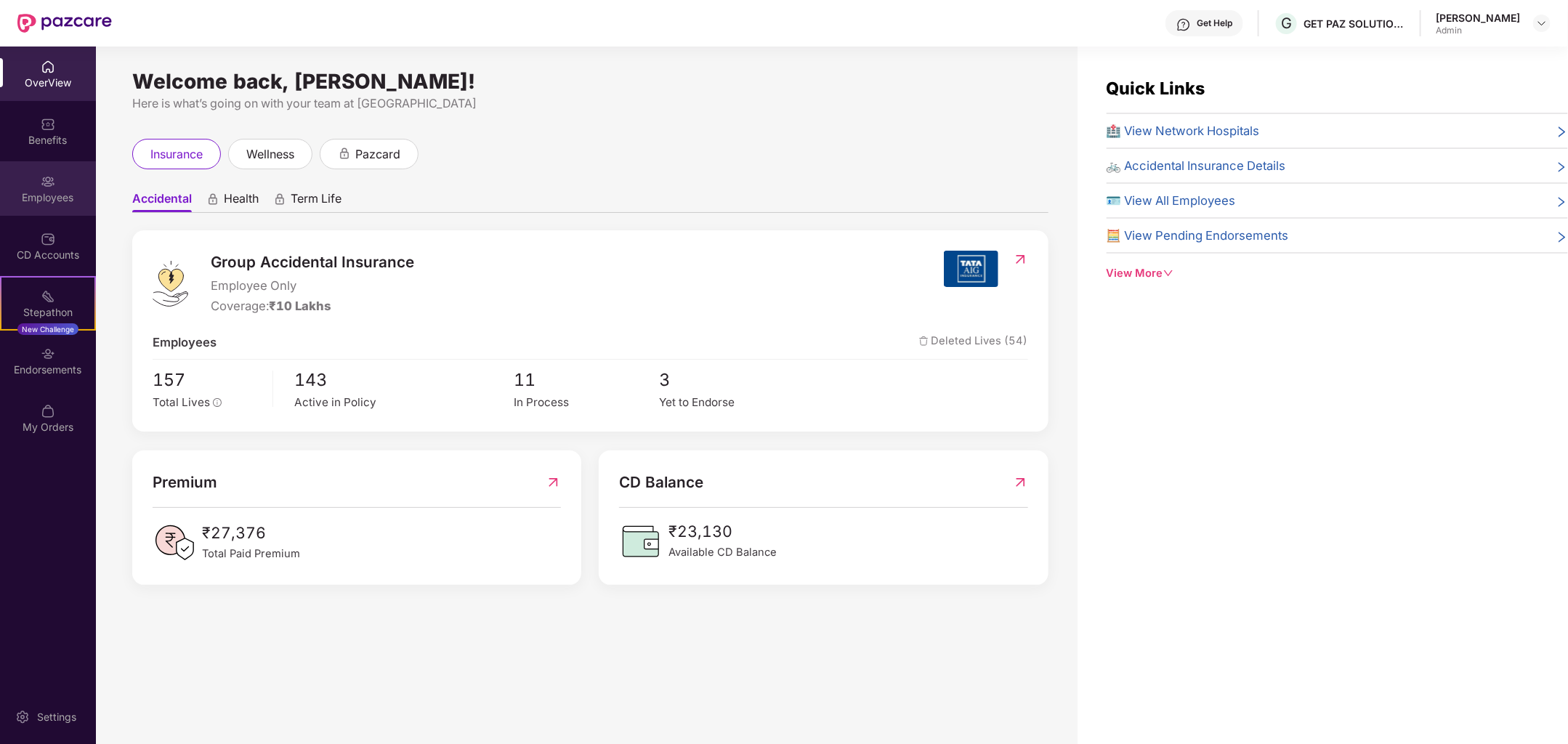
click at [42, 185] on img at bounding box center [48, 182] width 14 height 14
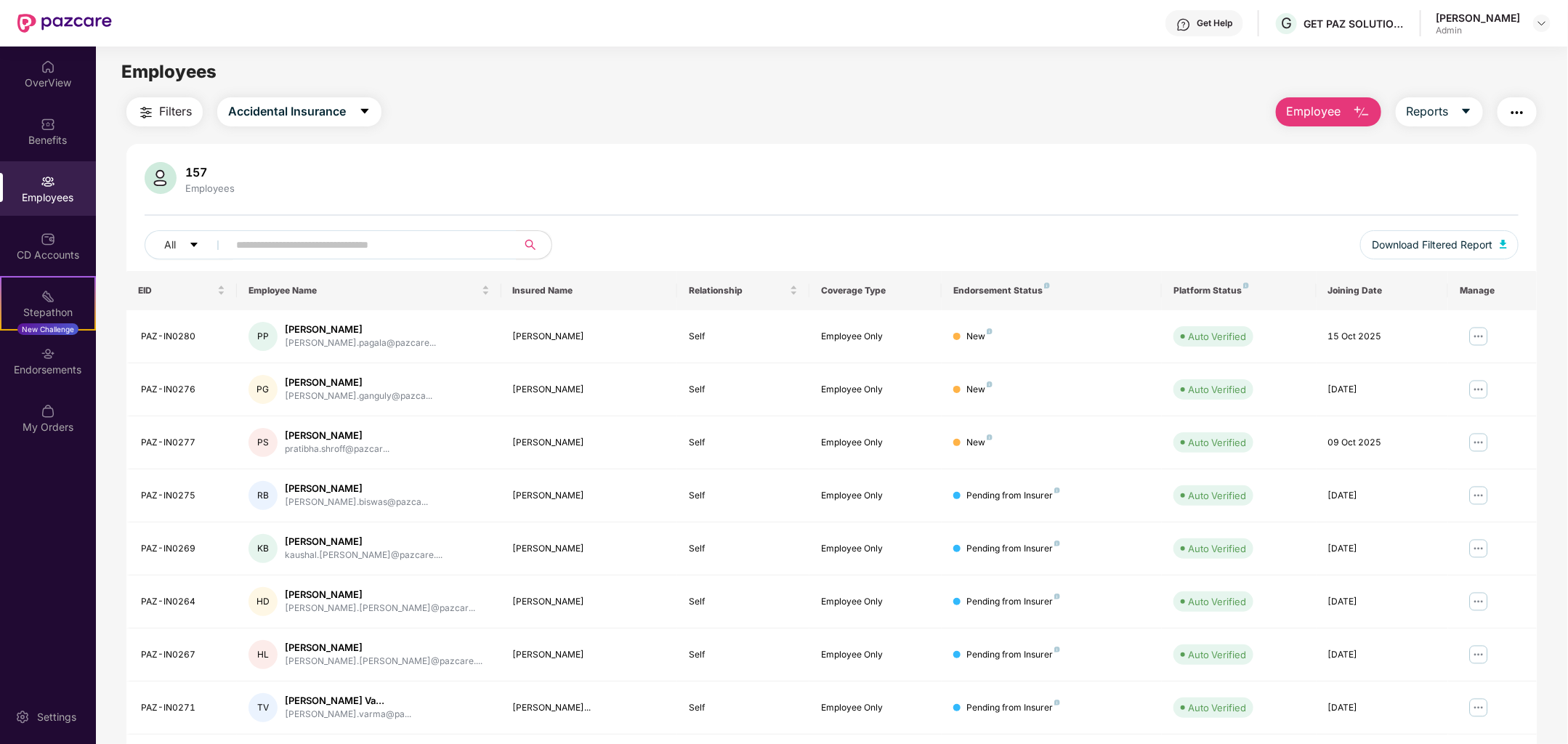
click at [1333, 103] on span "Employee" at bounding box center [1314, 111] width 55 height 18
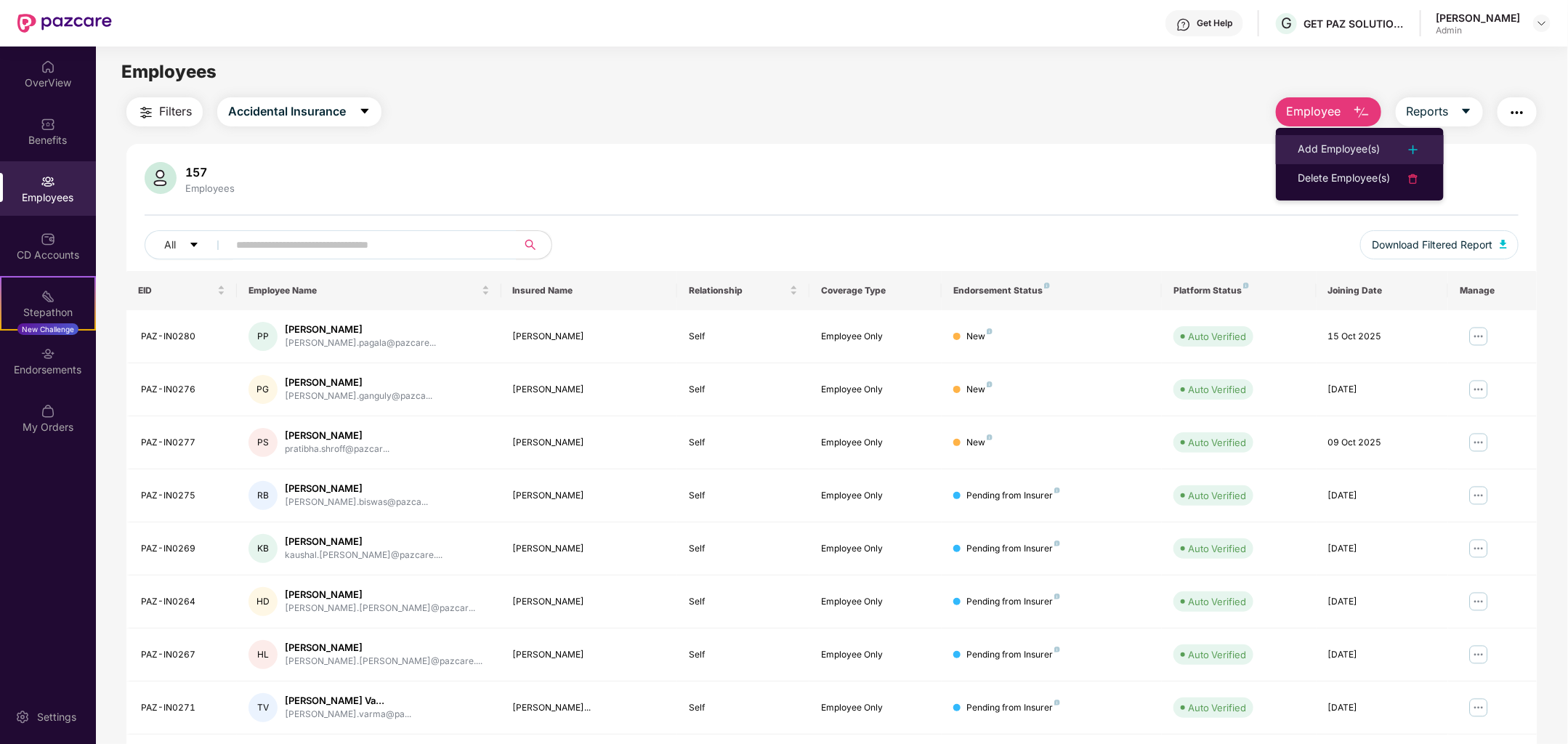
click at [1330, 140] on li "Add Employee(s)" at bounding box center [1360, 149] width 168 height 29
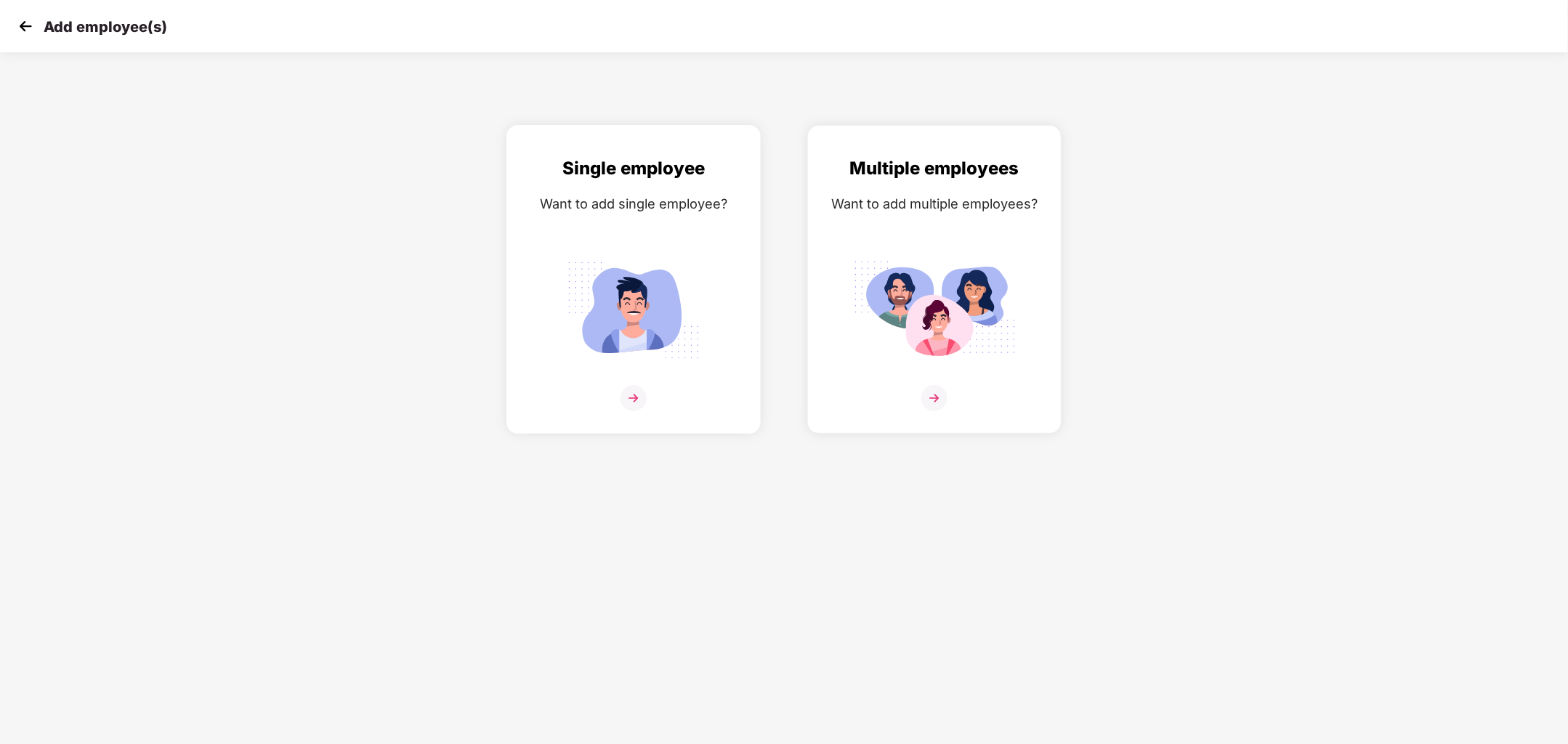
click at [646, 383] on div "Single employee Want to add single employee?" at bounding box center [633, 292] width 224 height 275
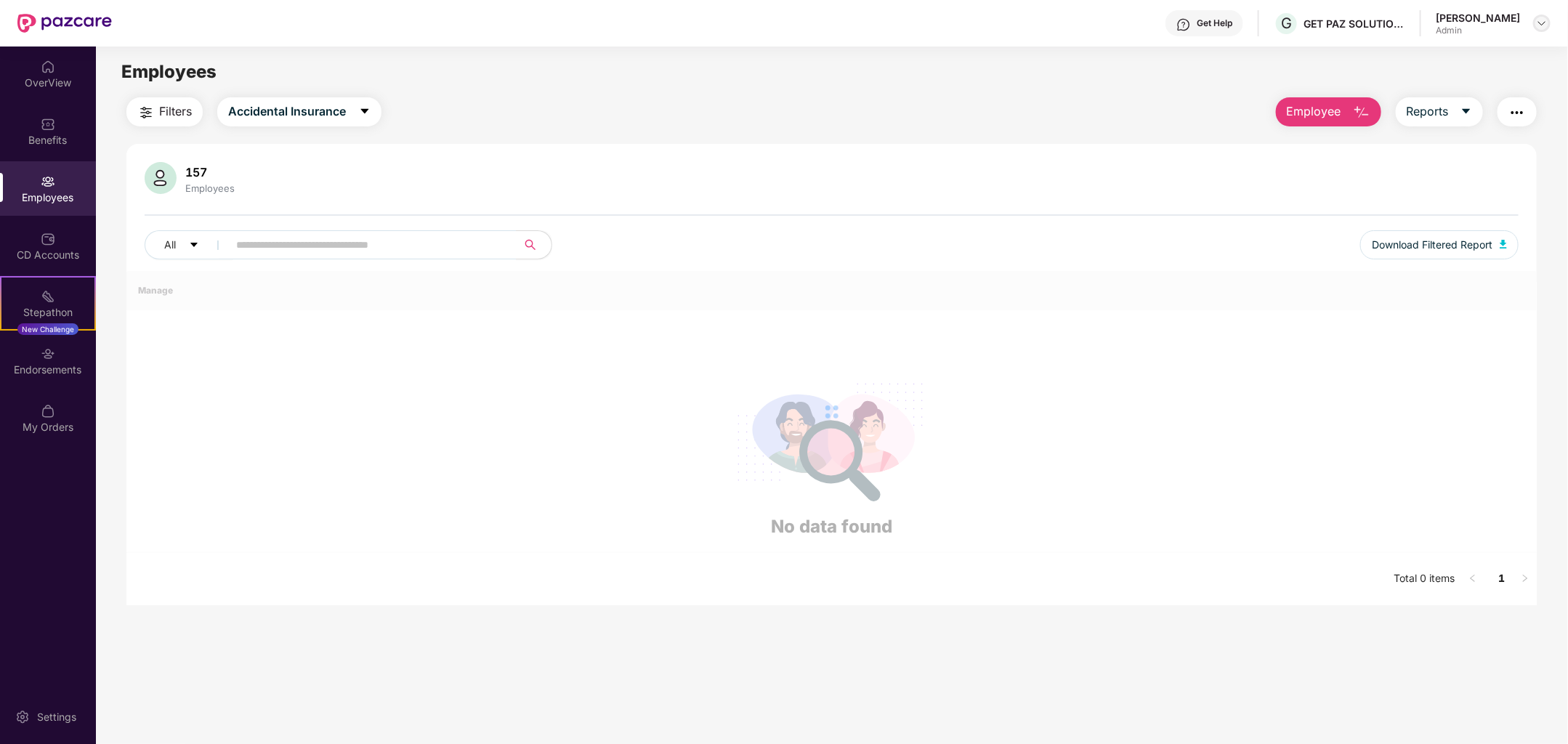
click at [1540, 27] on img at bounding box center [1541, 22] width 12 height 12
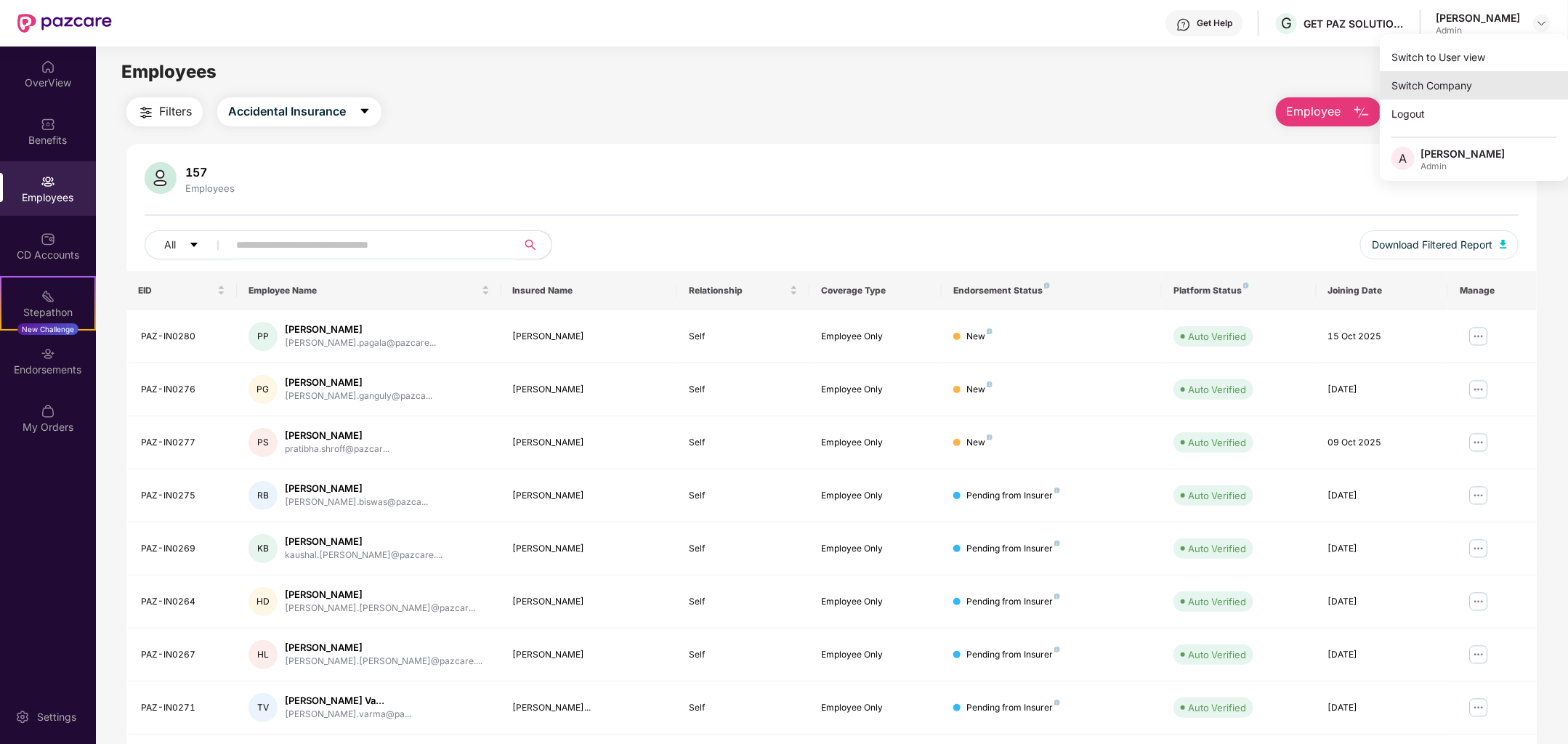
click at [1466, 90] on div "Switch Company" at bounding box center [1474, 85] width 189 height 29
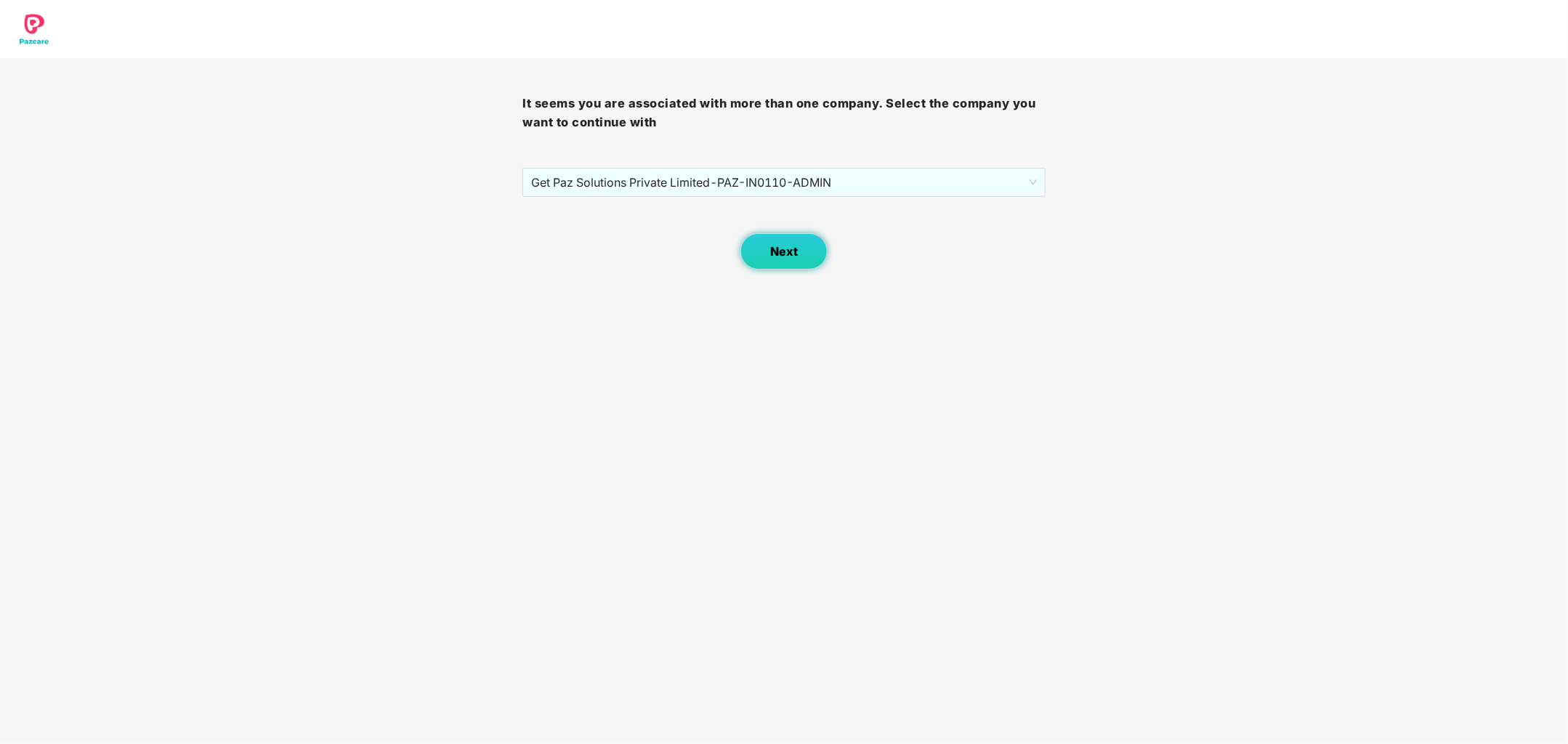
click at [810, 240] on button "Next" at bounding box center [784, 252] width 87 height 36
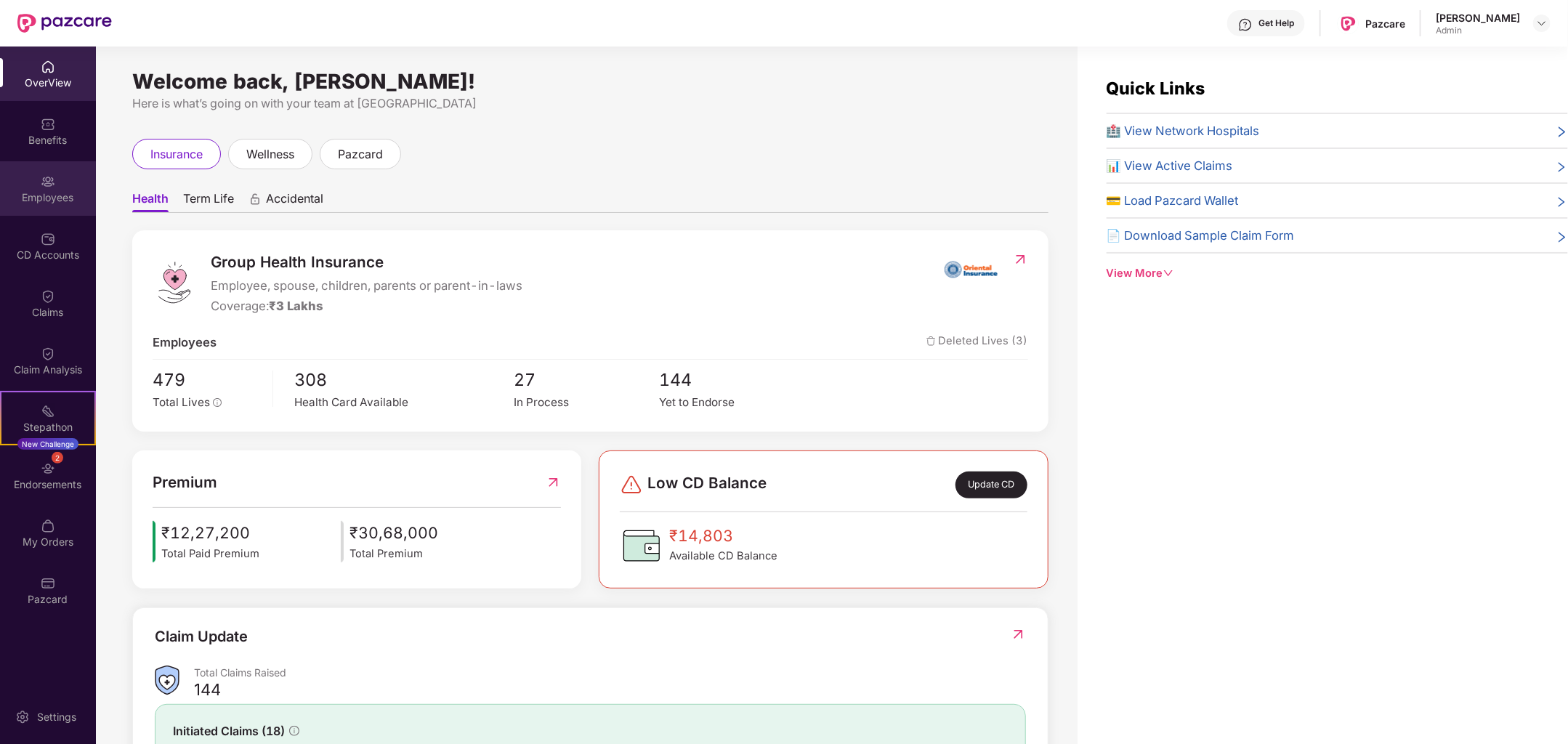
click at [52, 214] on div "Employees" at bounding box center [48, 188] width 96 height 55
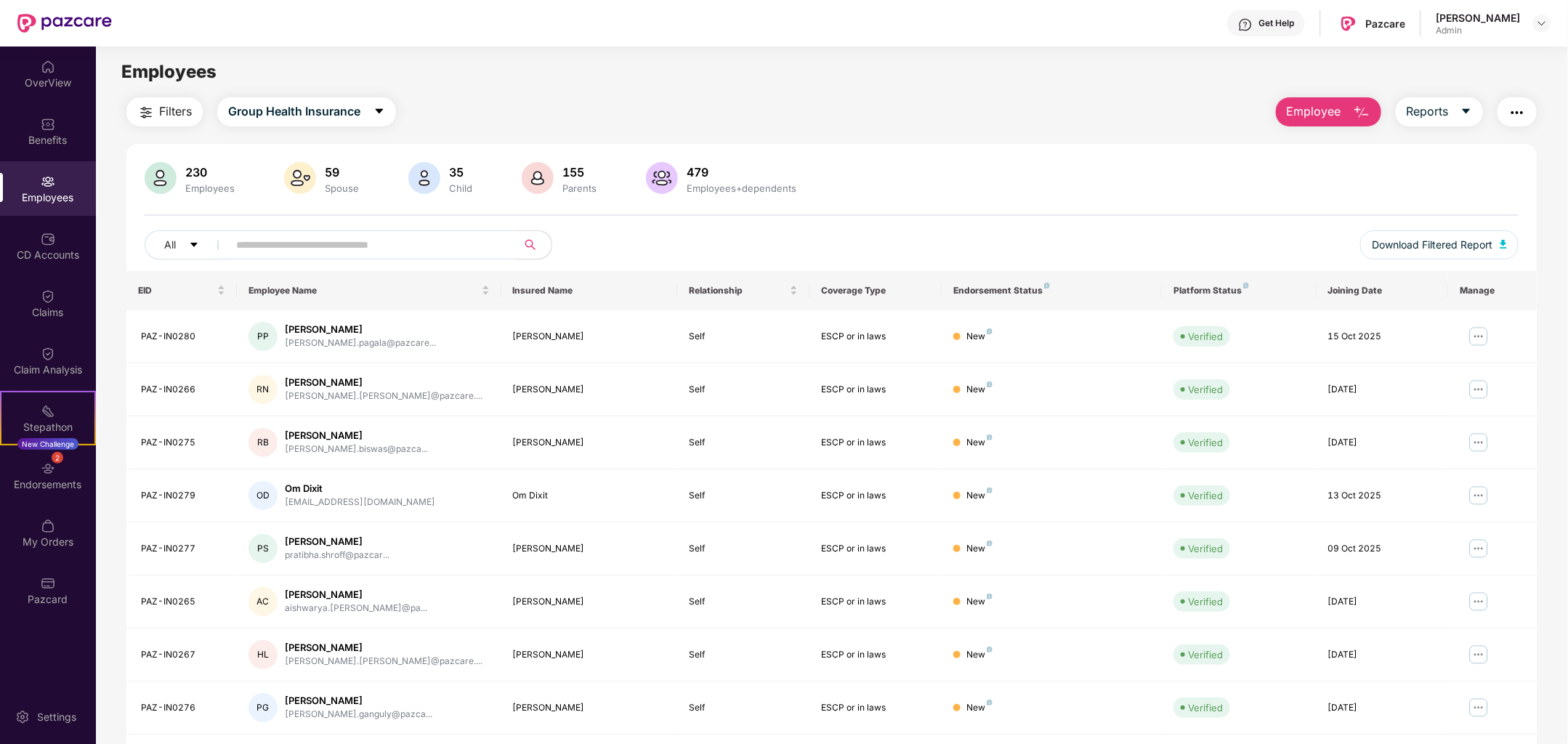
click at [1342, 106] on button "Employee" at bounding box center [1328, 111] width 105 height 29
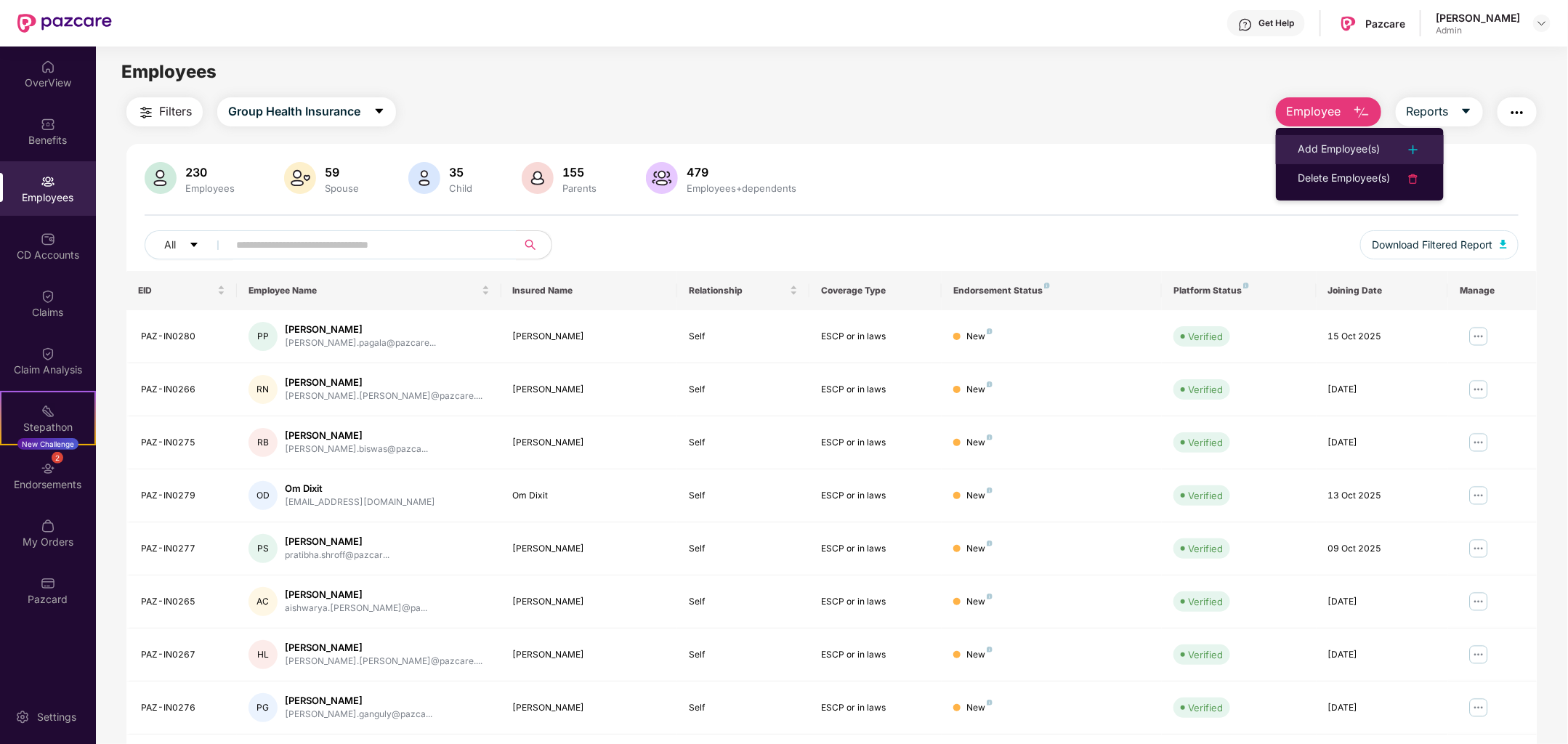
click at [1364, 146] on div "Add Employee(s)" at bounding box center [1338, 149] width 82 height 17
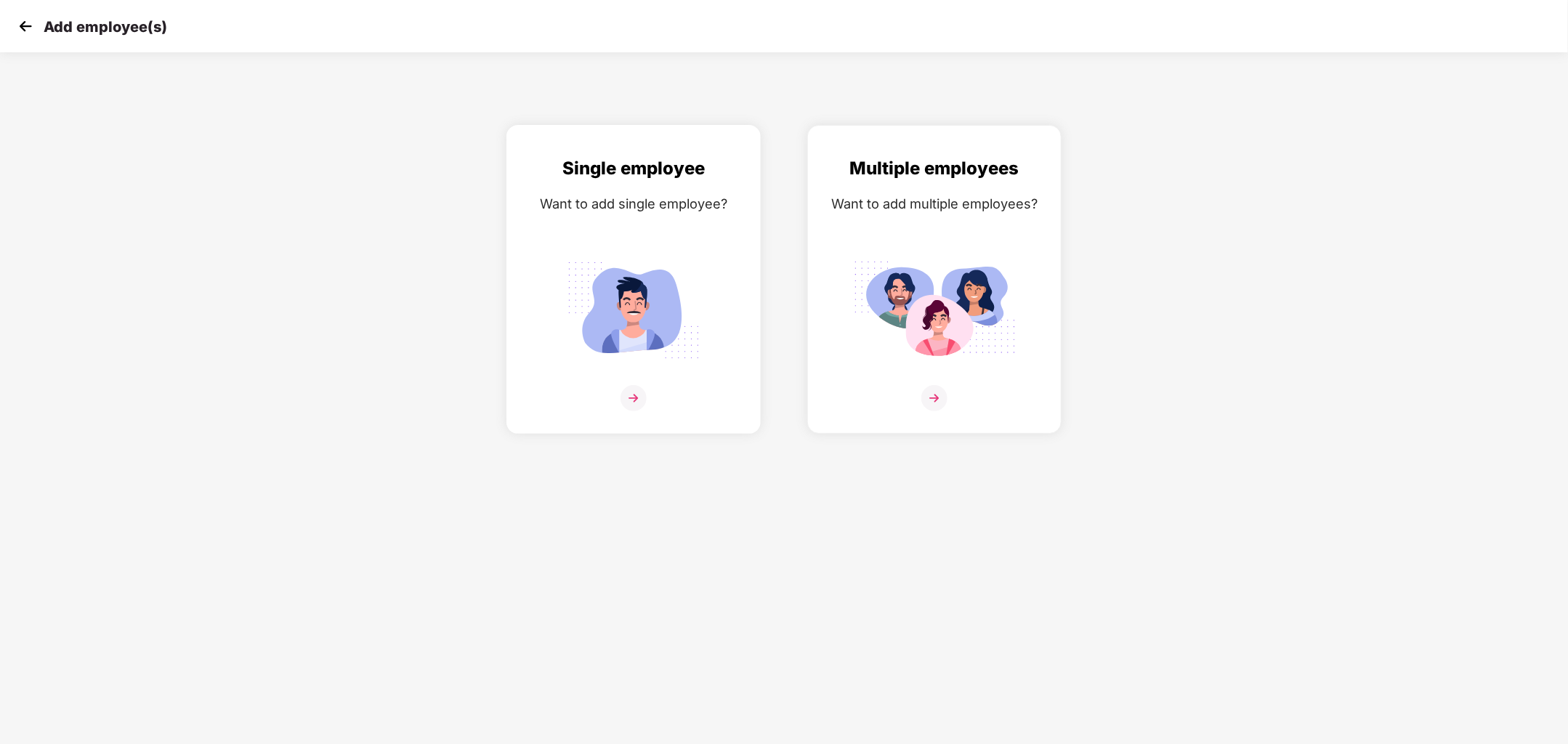
click at [628, 408] on img at bounding box center [633, 397] width 26 height 26
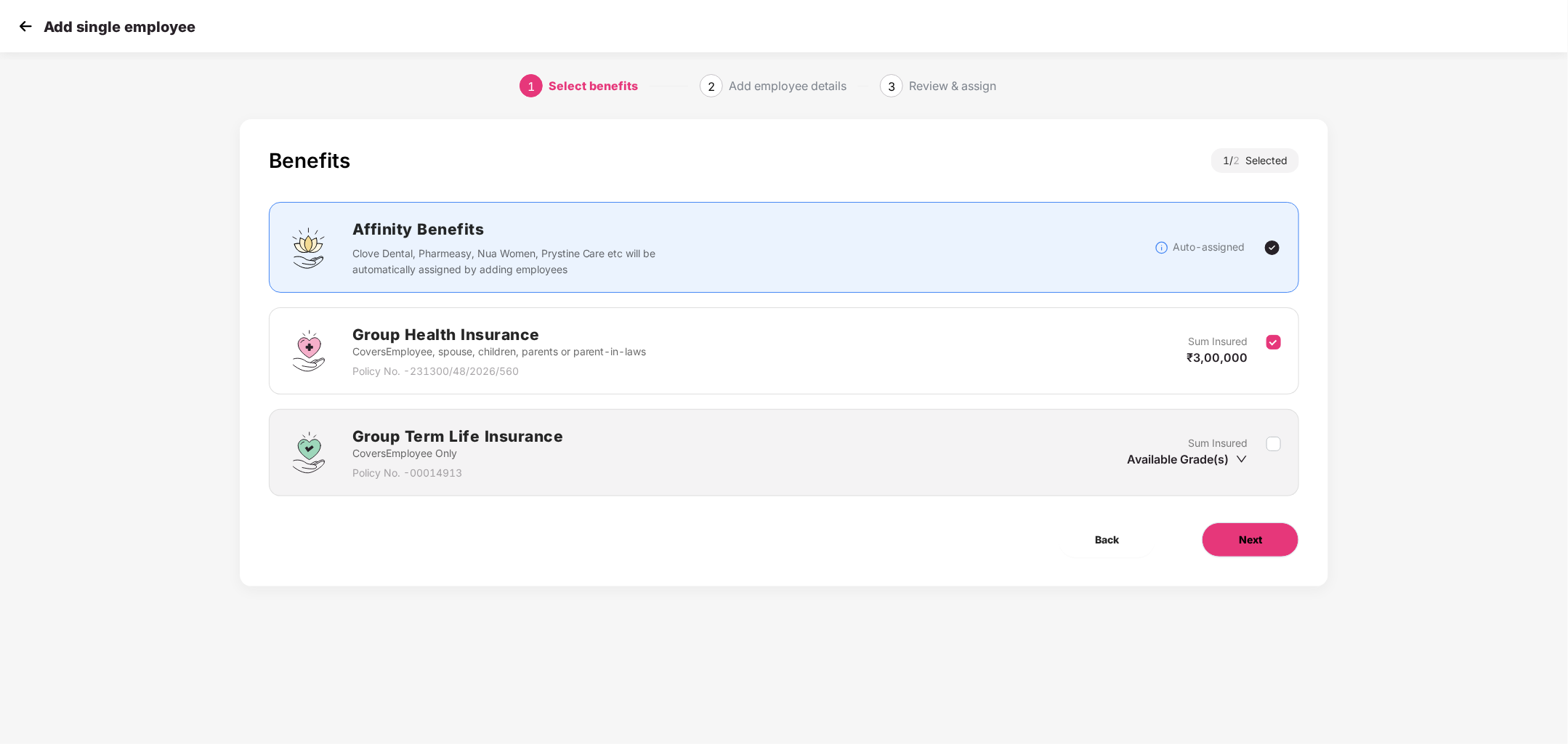
click at [1239, 535] on span "Next" at bounding box center [1250, 540] width 23 height 16
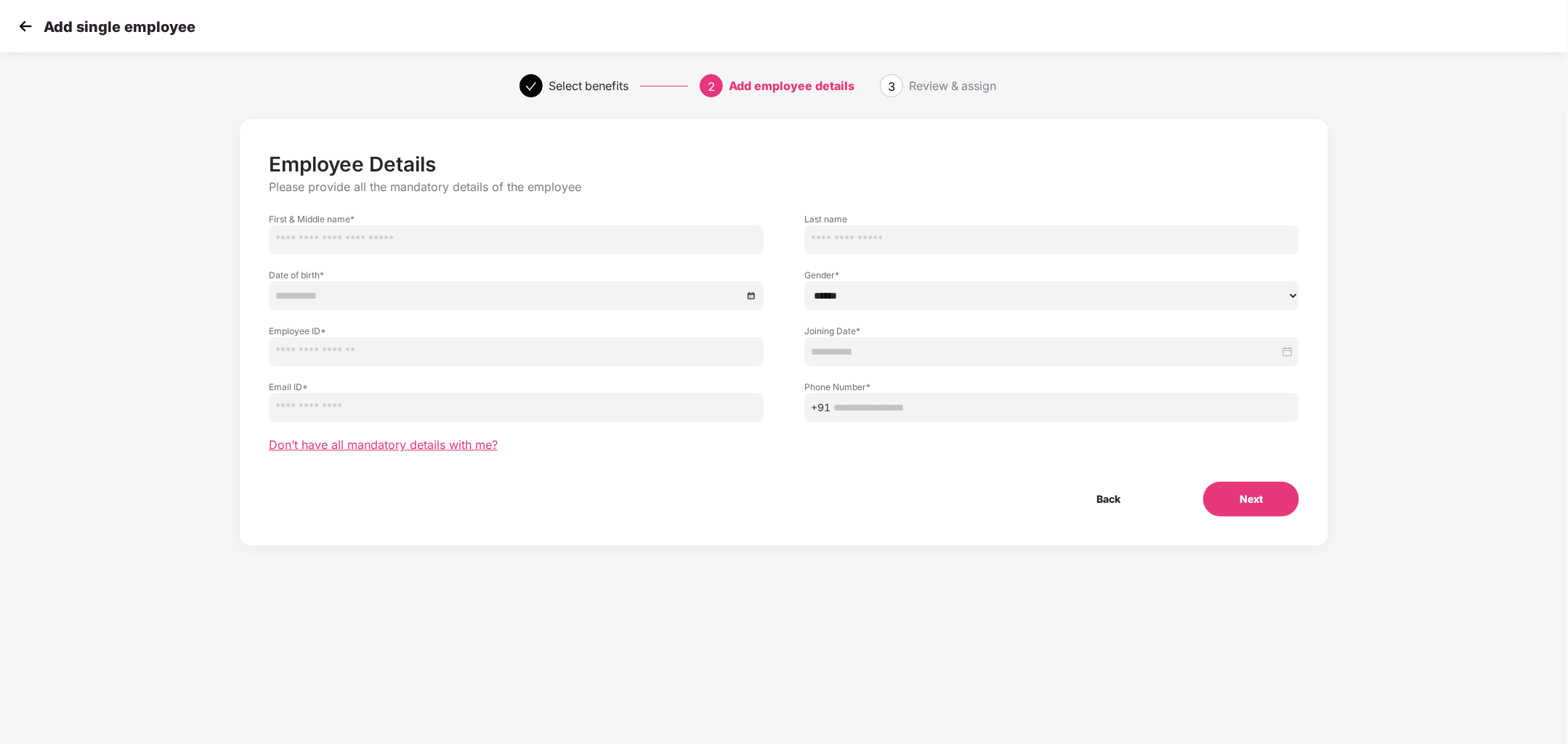
click at [407, 447] on span "Don’t have all mandatory details with me?" at bounding box center [383, 445] width 229 height 15
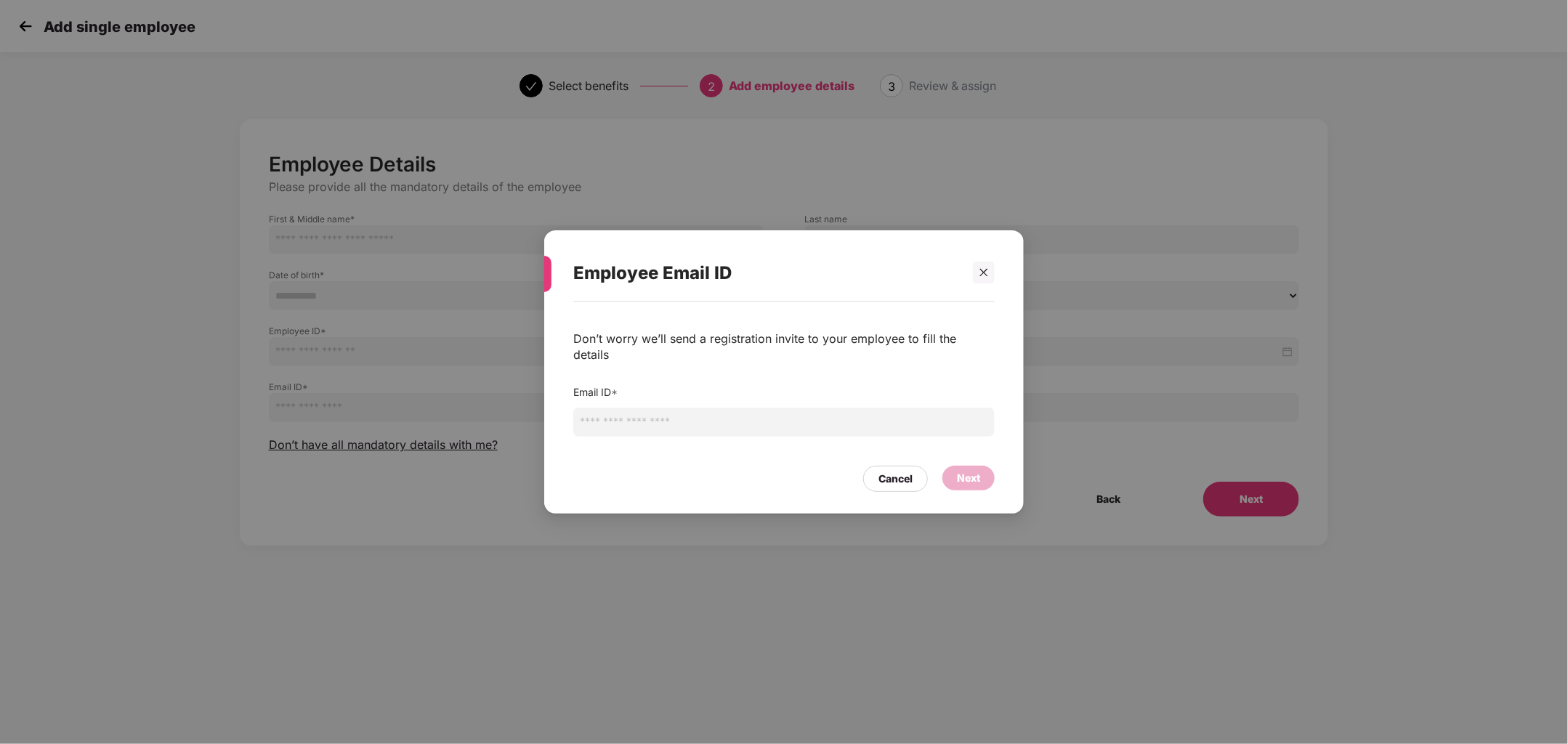
click at [622, 420] on input "email" at bounding box center [784, 422] width 421 height 29
type input "**********"
click at [968, 476] on div "Next" at bounding box center [969, 478] width 23 height 16
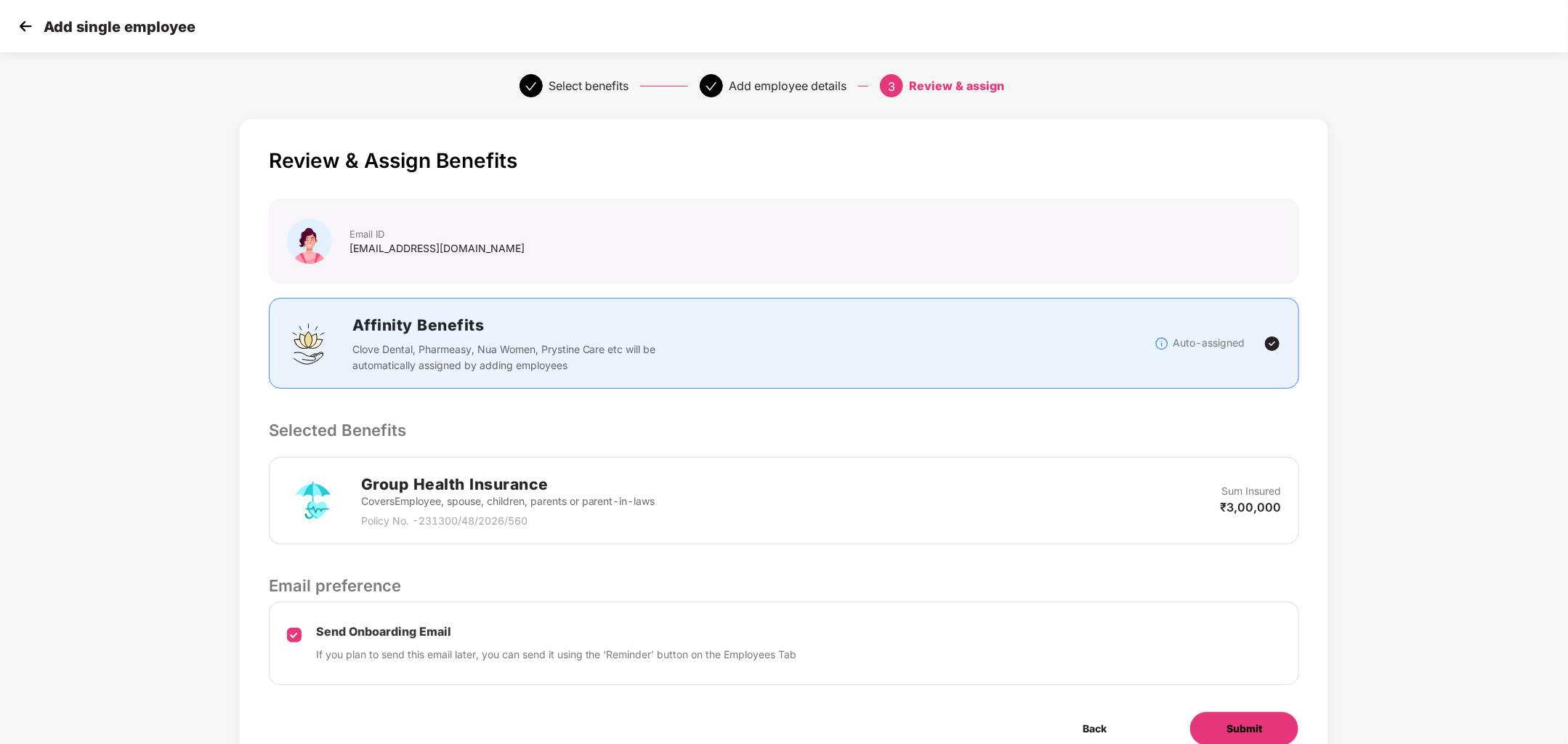
click at [1203, 718] on button "Submit" at bounding box center [1244, 729] width 110 height 35
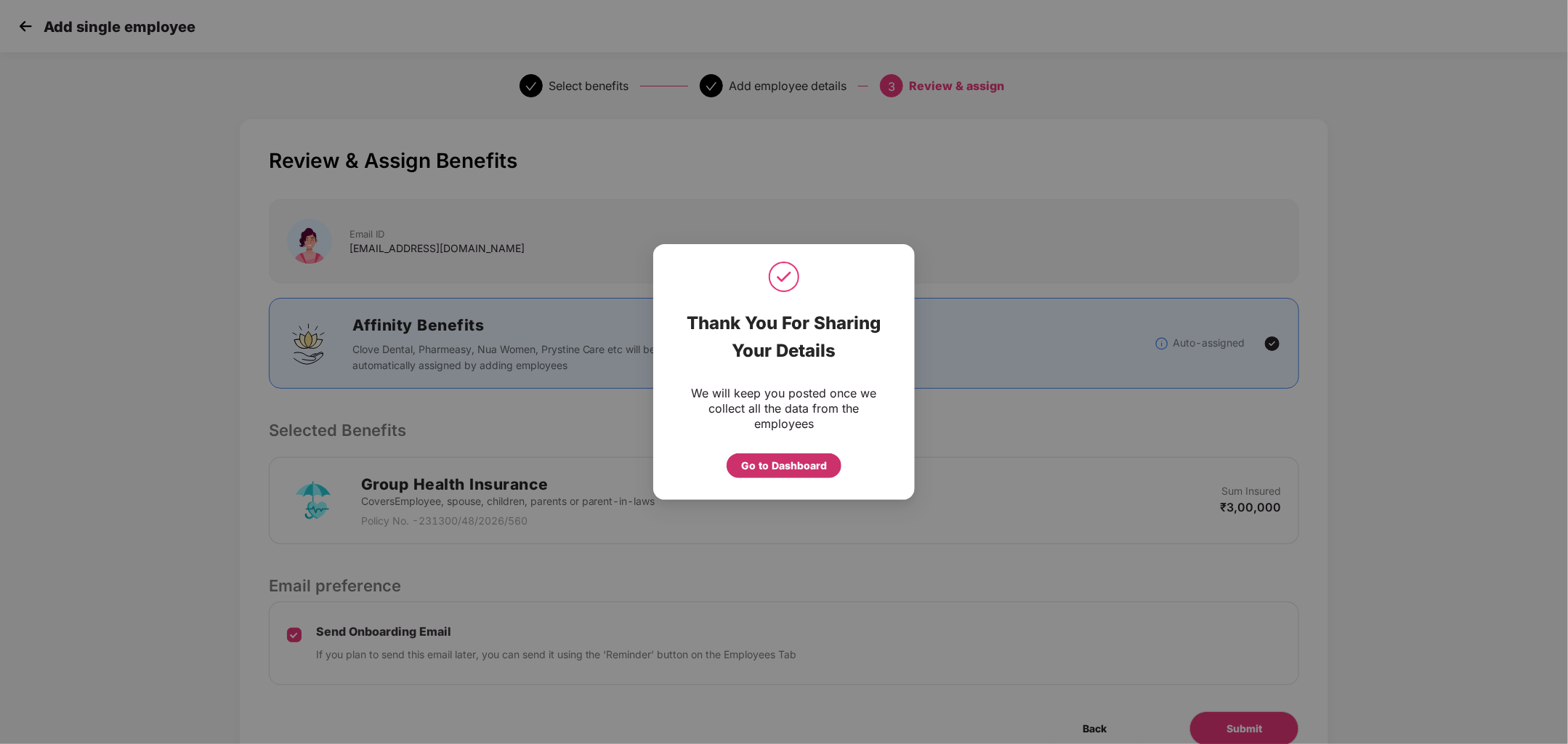
click at [803, 466] on div "Go to Dashboard" at bounding box center [784, 465] width 85 height 16
